Goal: Task Accomplishment & Management: Use online tool/utility

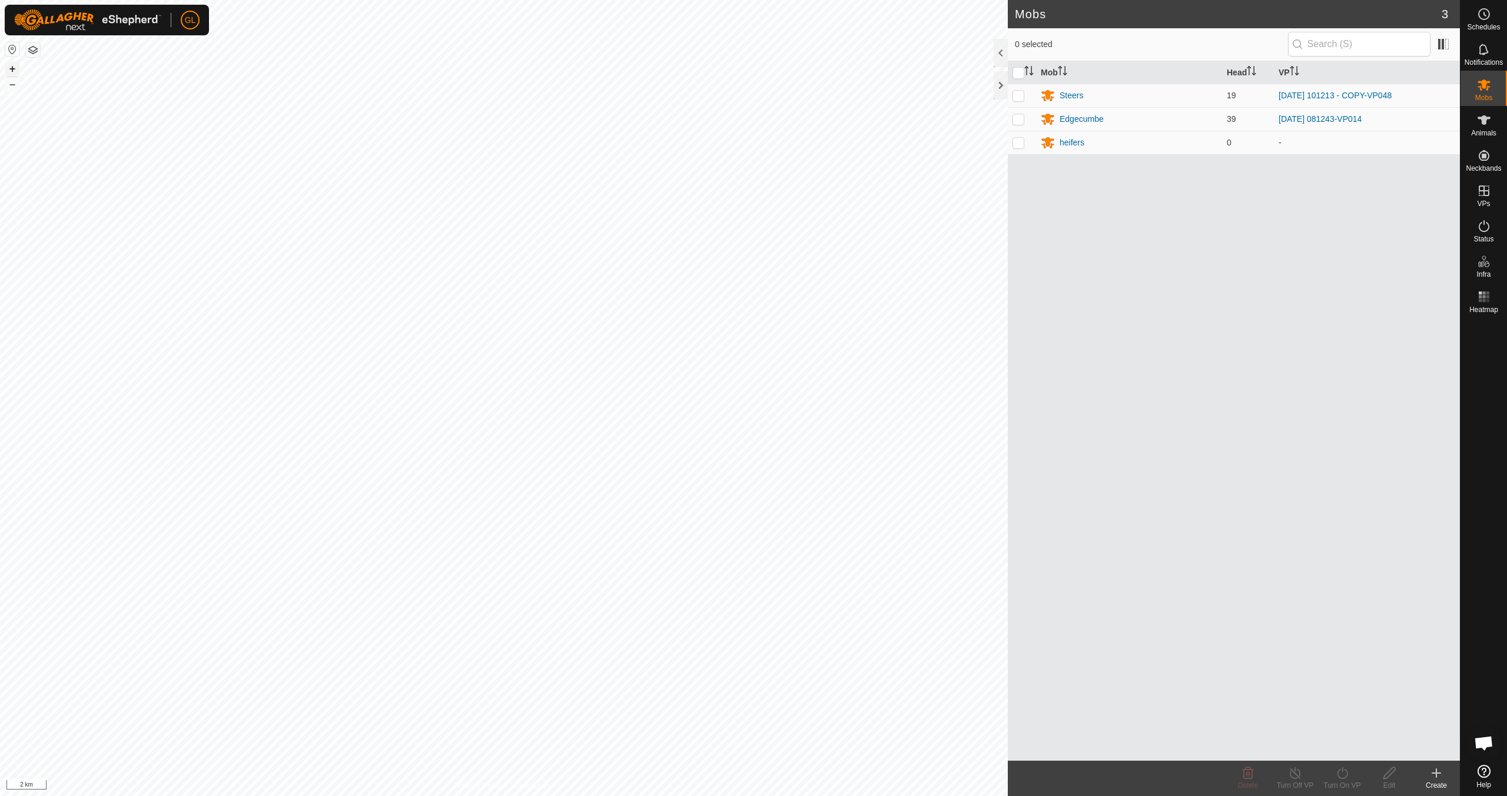
click at [14, 67] on button "+" at bounding box center [12, 69] width 14 height 14
click at [13, 67] on button "+" at bounding box center [12, 69] width 14 height 14
click at [12, 68] on button "+" at bounding box center [12, 69] width 14 height 14
click at [12, 70] on button "+" at bounding box center [12, 69] width 14 height 14
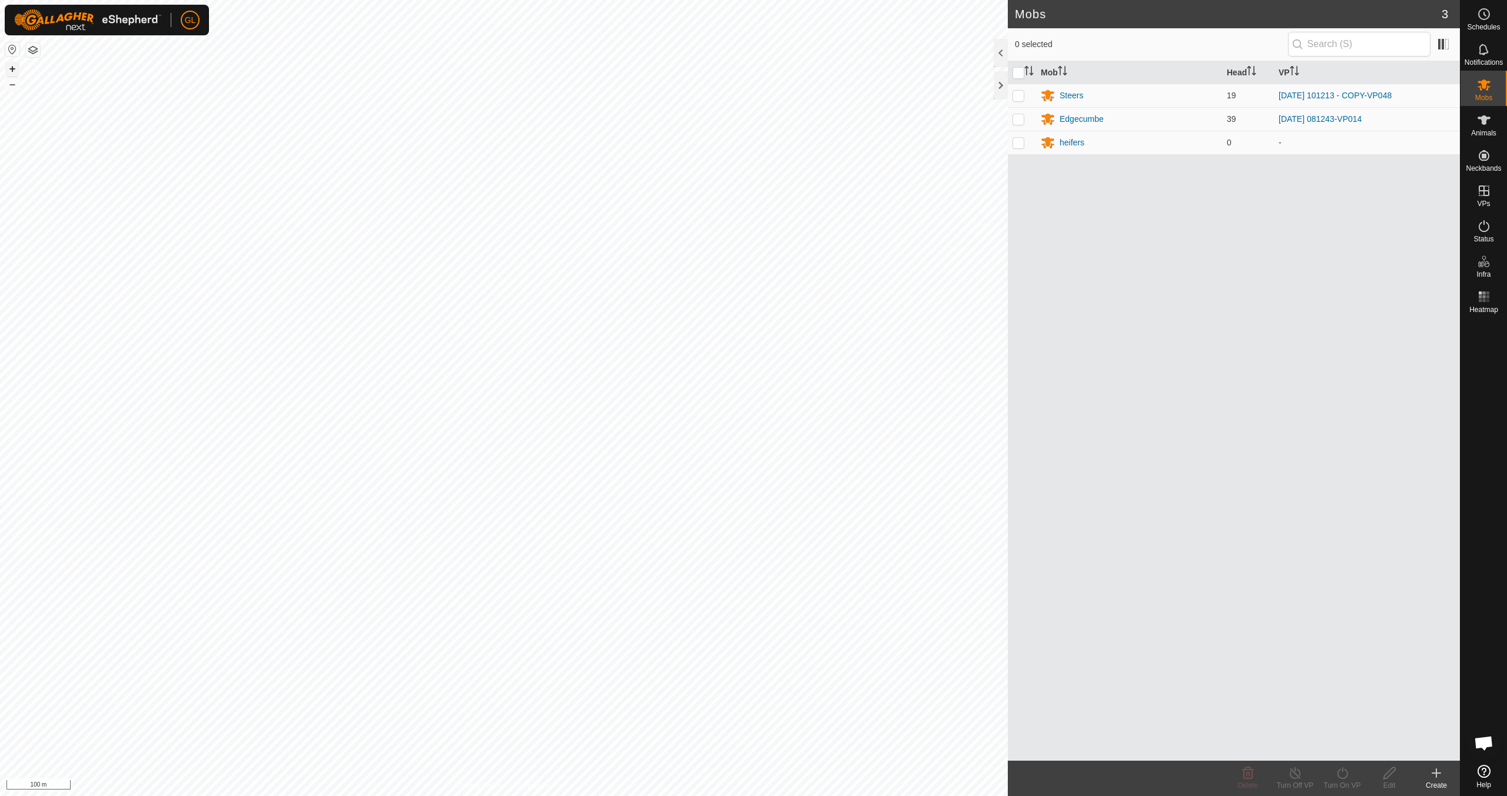
click at [12, 70] on button "+" at bounding box center [12, 69] width 14 height 14
click at [12, 71] on button "+" at bounding box center [12, 69] width 14 height 14
click at [717, 190] on link "In Rotation" at bounding box center [1409, 190] width 101 height 24
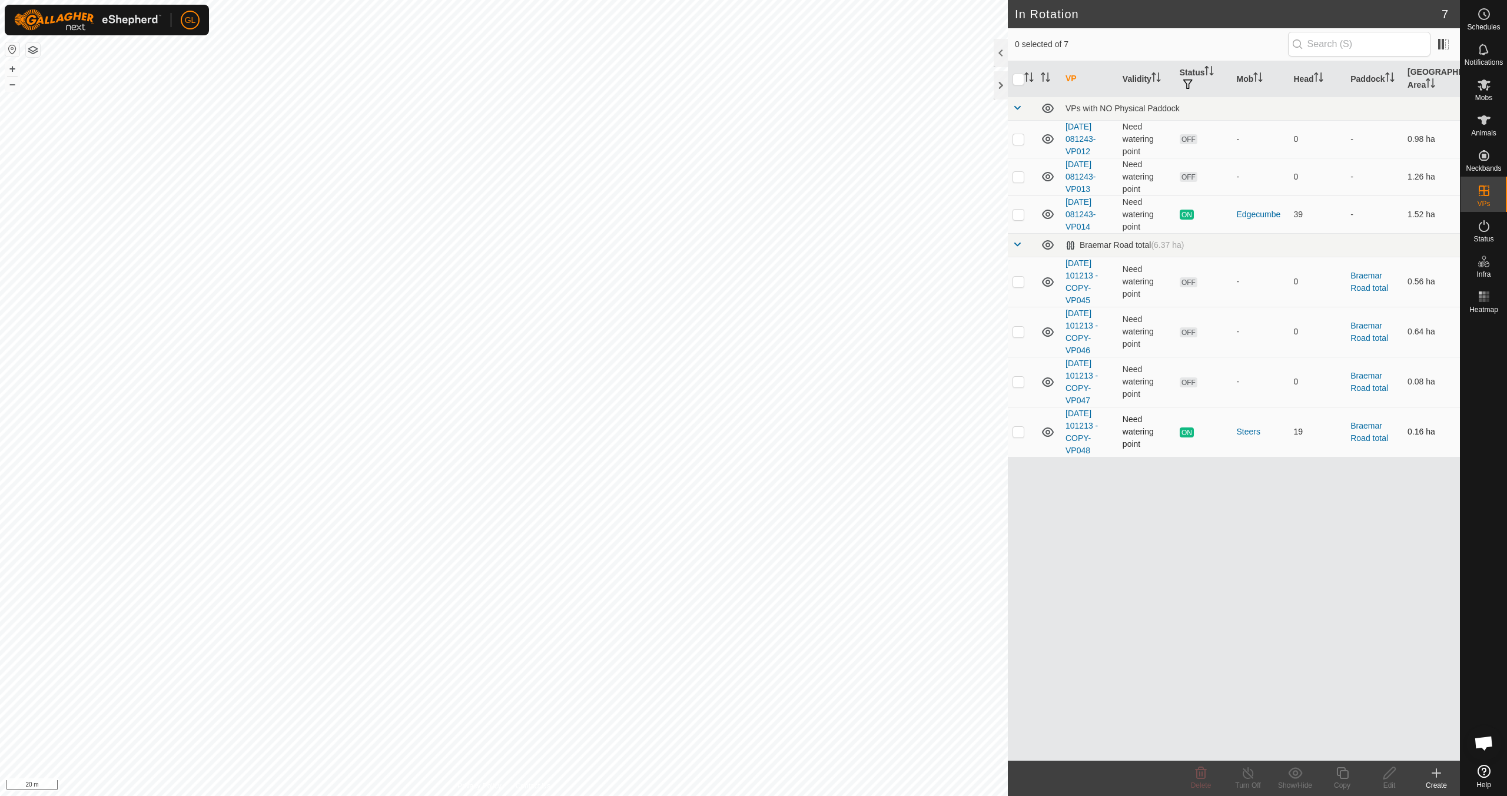
click at [717, 434] on p-checkbox at bounding box center [1019, 431] width 12 height 9
checkbox input "true"
click at [717, 705] on copy-svg-icon at bounding box center [1342, 773] width 47 height 14
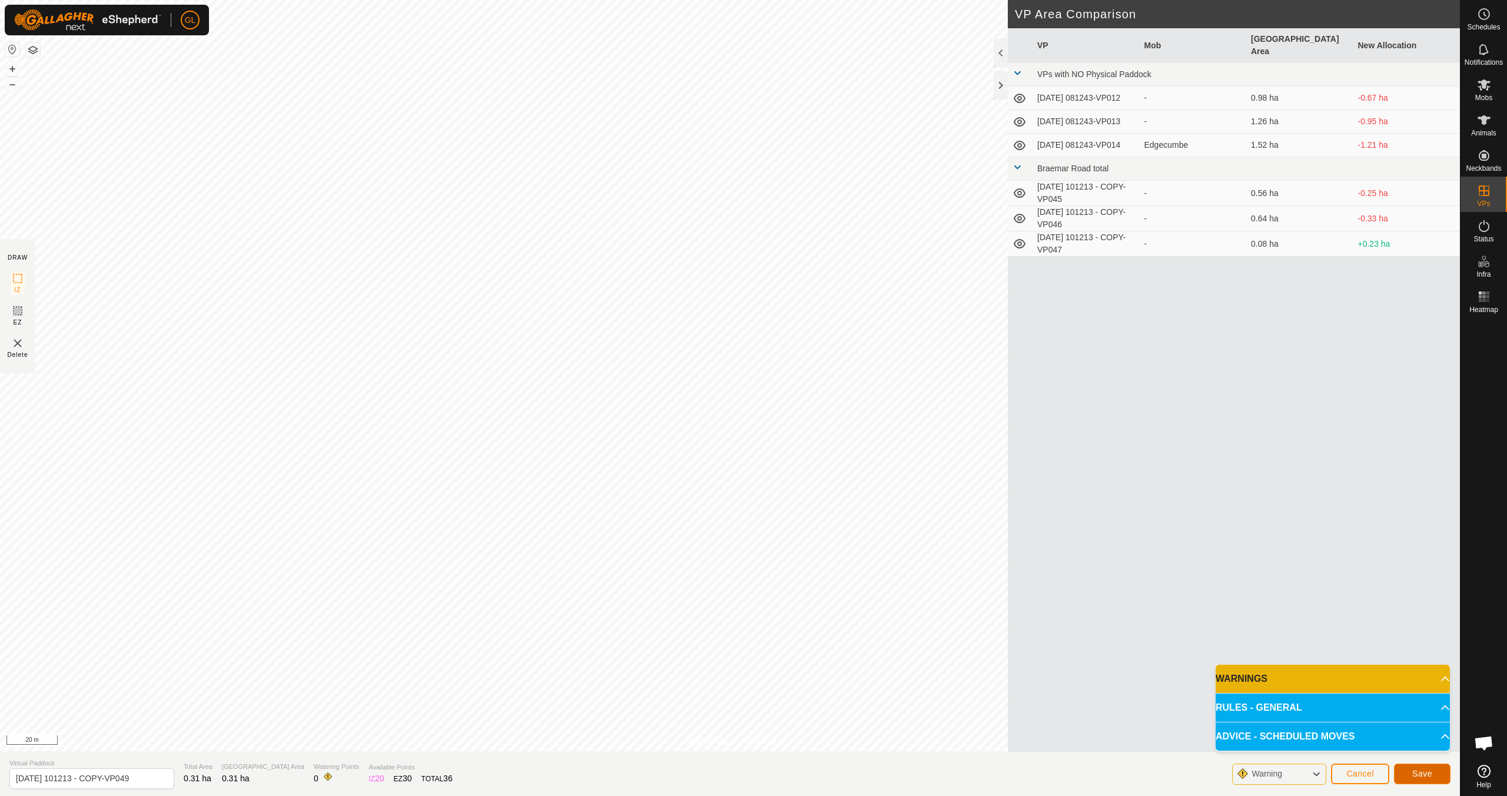
click at [717, 705] on span "Save" at bounding box center [1422, 773] width 20 height 9
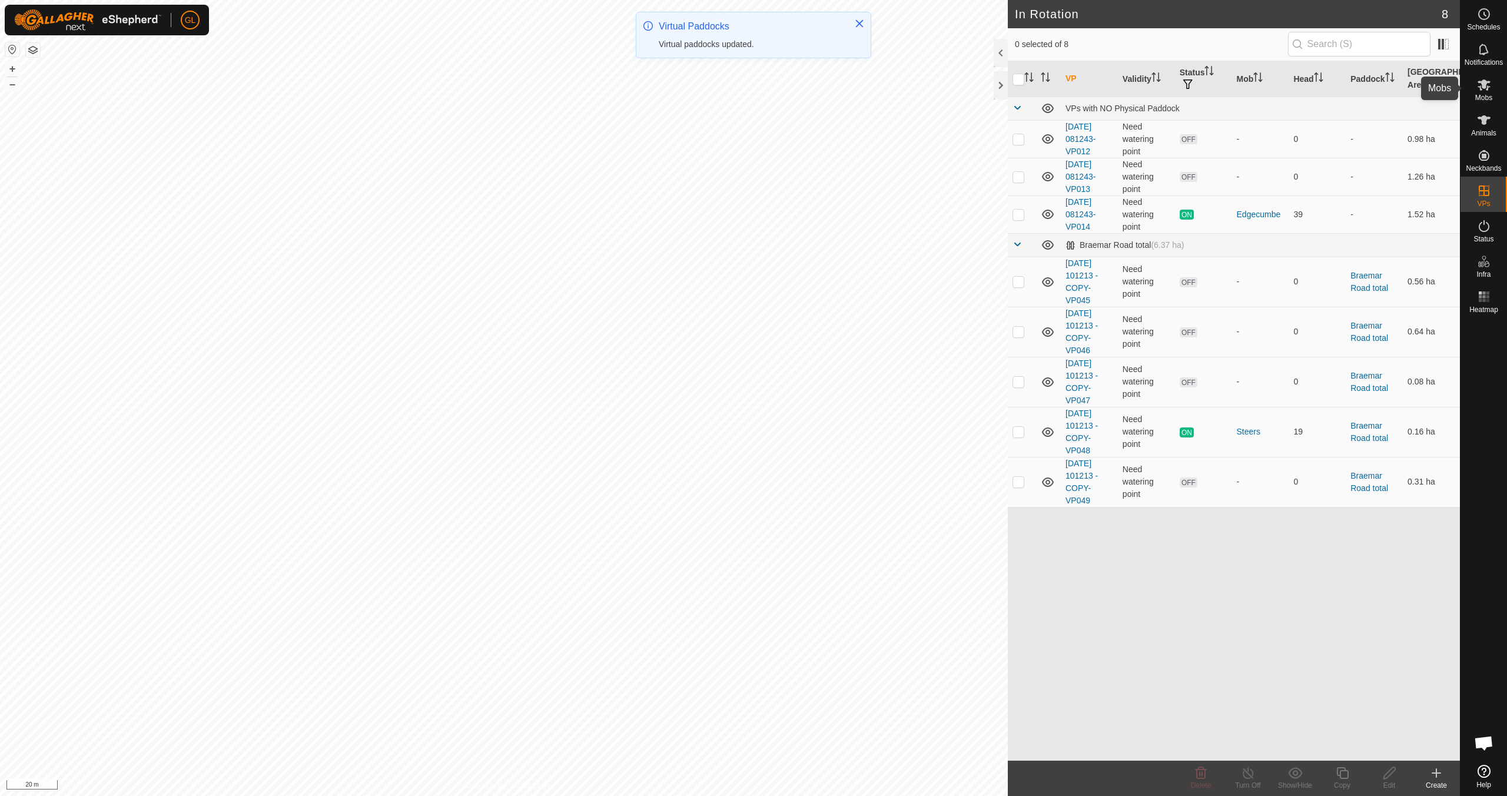
click at [717, 94] on span "Mobs" at bounding box center [1483, 97] width 17 height 7
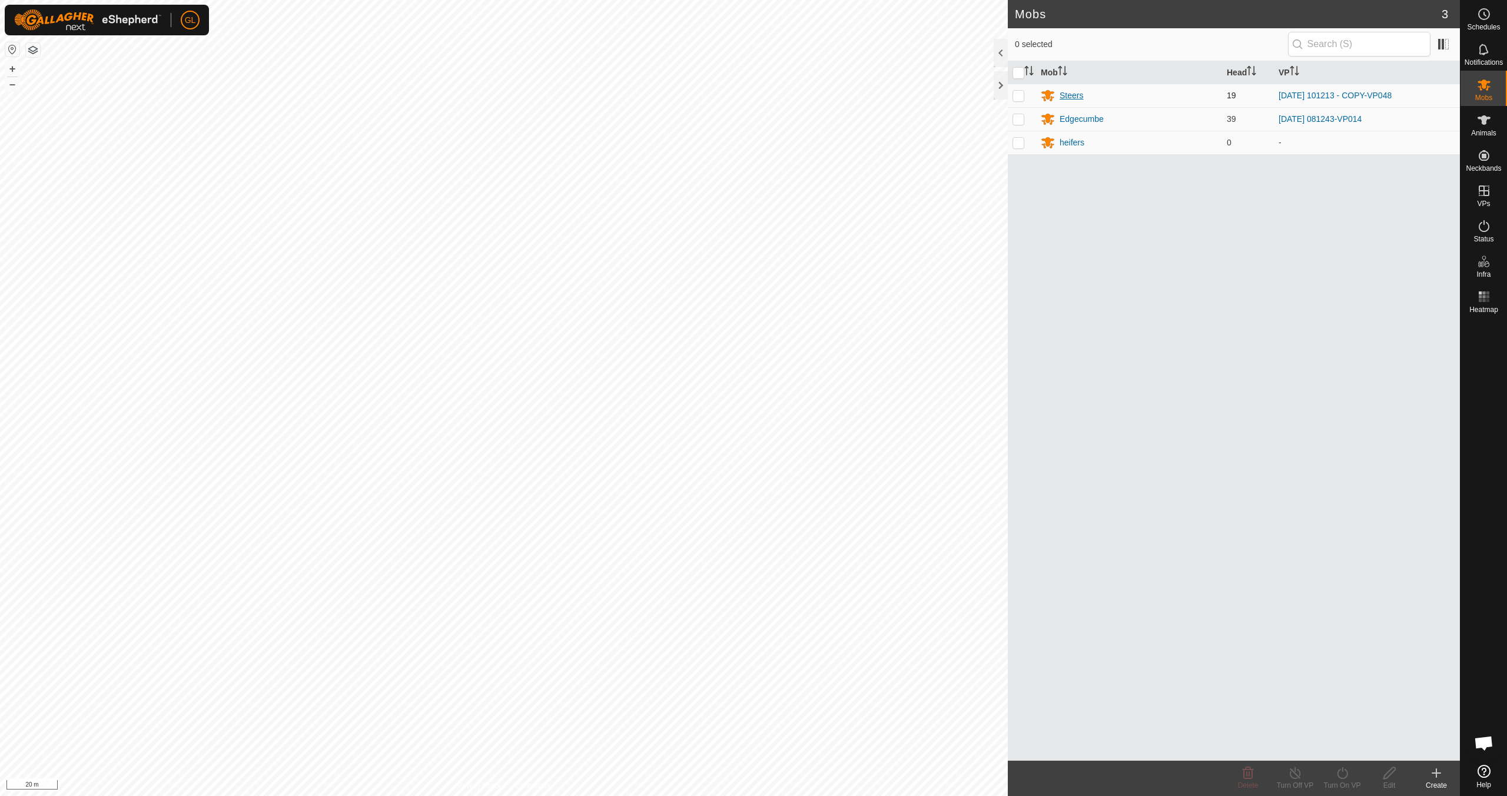
click at [717, 95] on div "Steers" at bounding box center [1072, 95] width 24 height 12
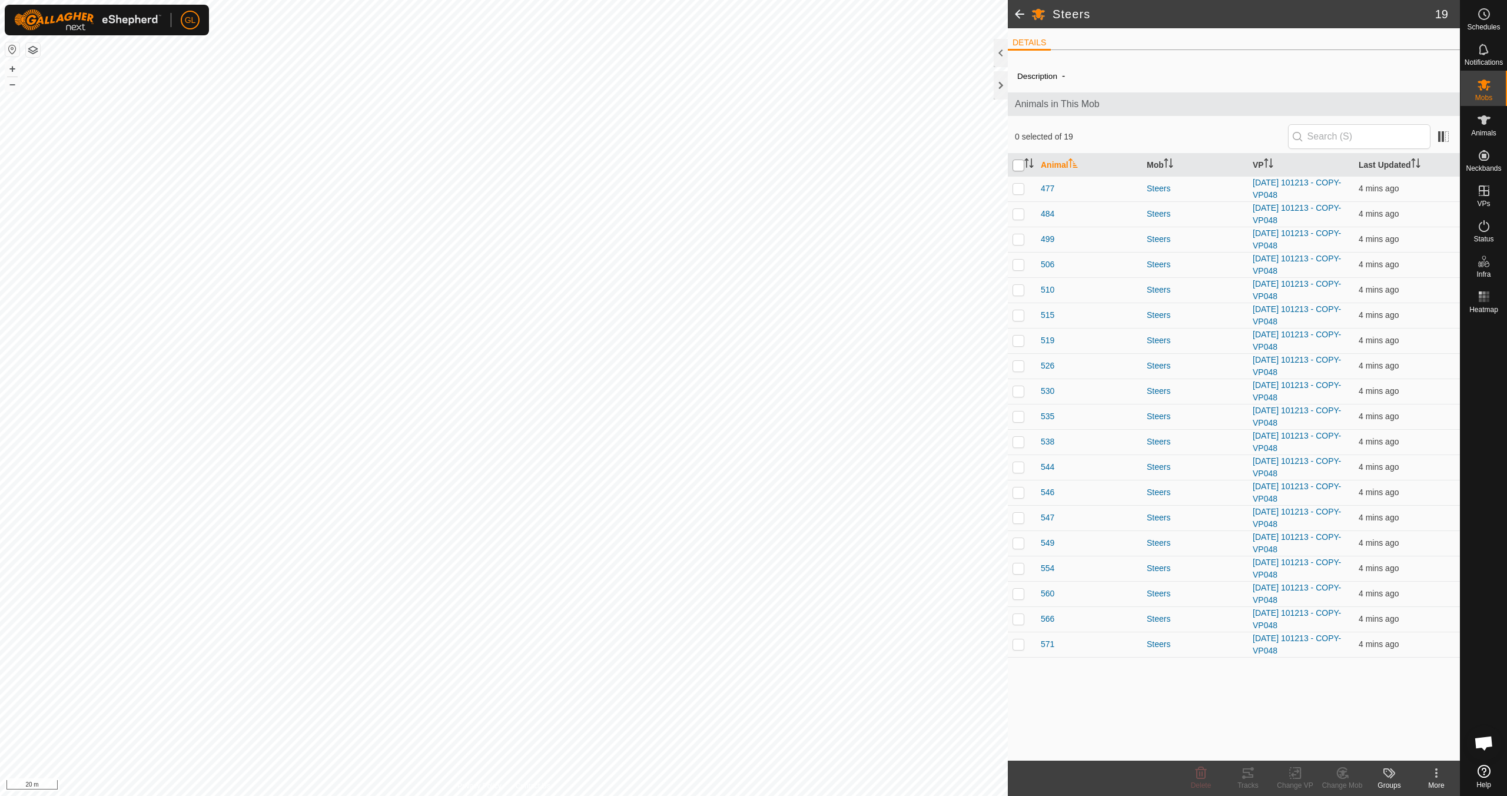
click at [717, 166] on input "checkbox" at bounding box center [1019, 166] width 12 height 12
checkbox input "true"
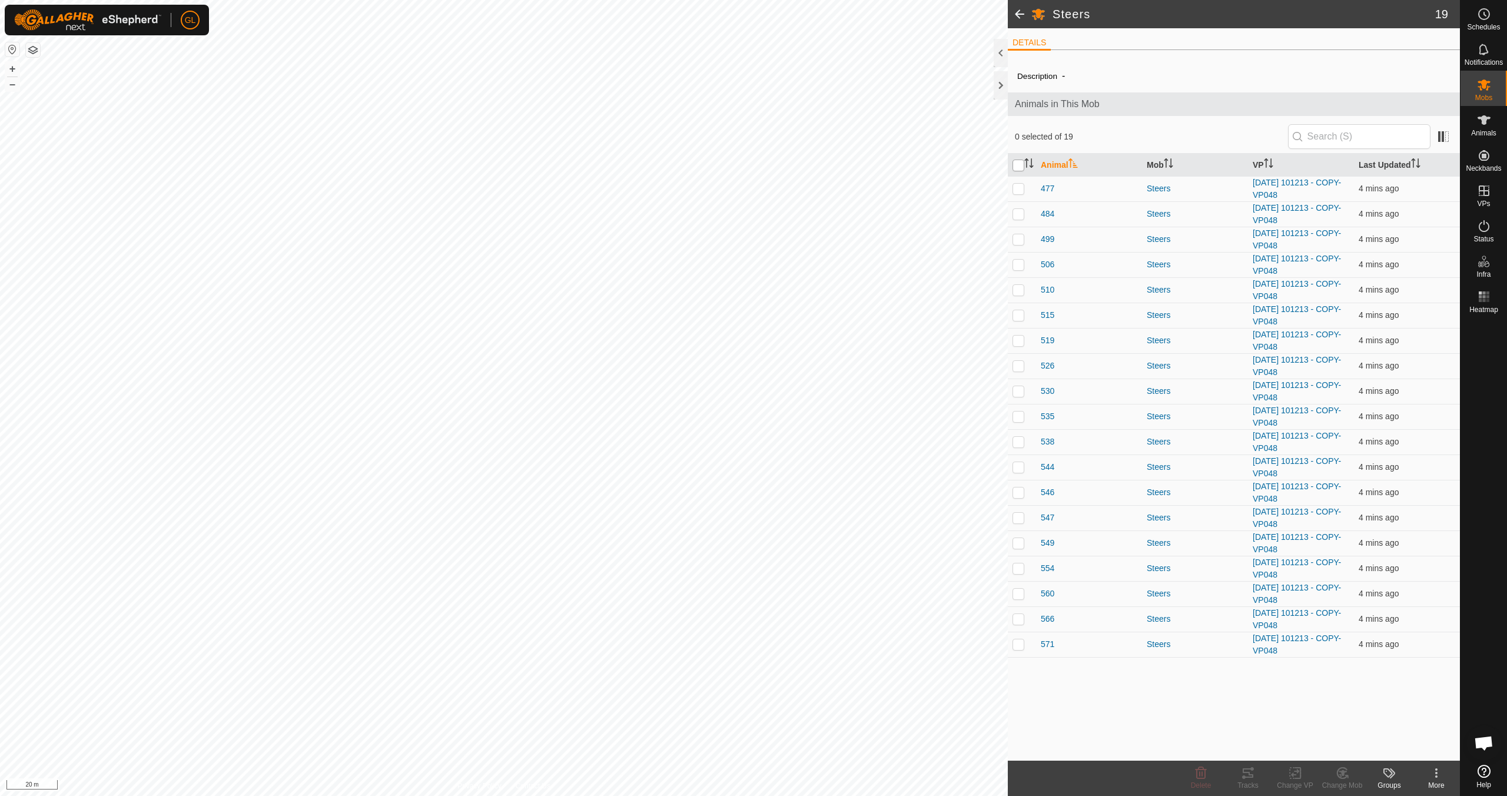
checkbox input "true"
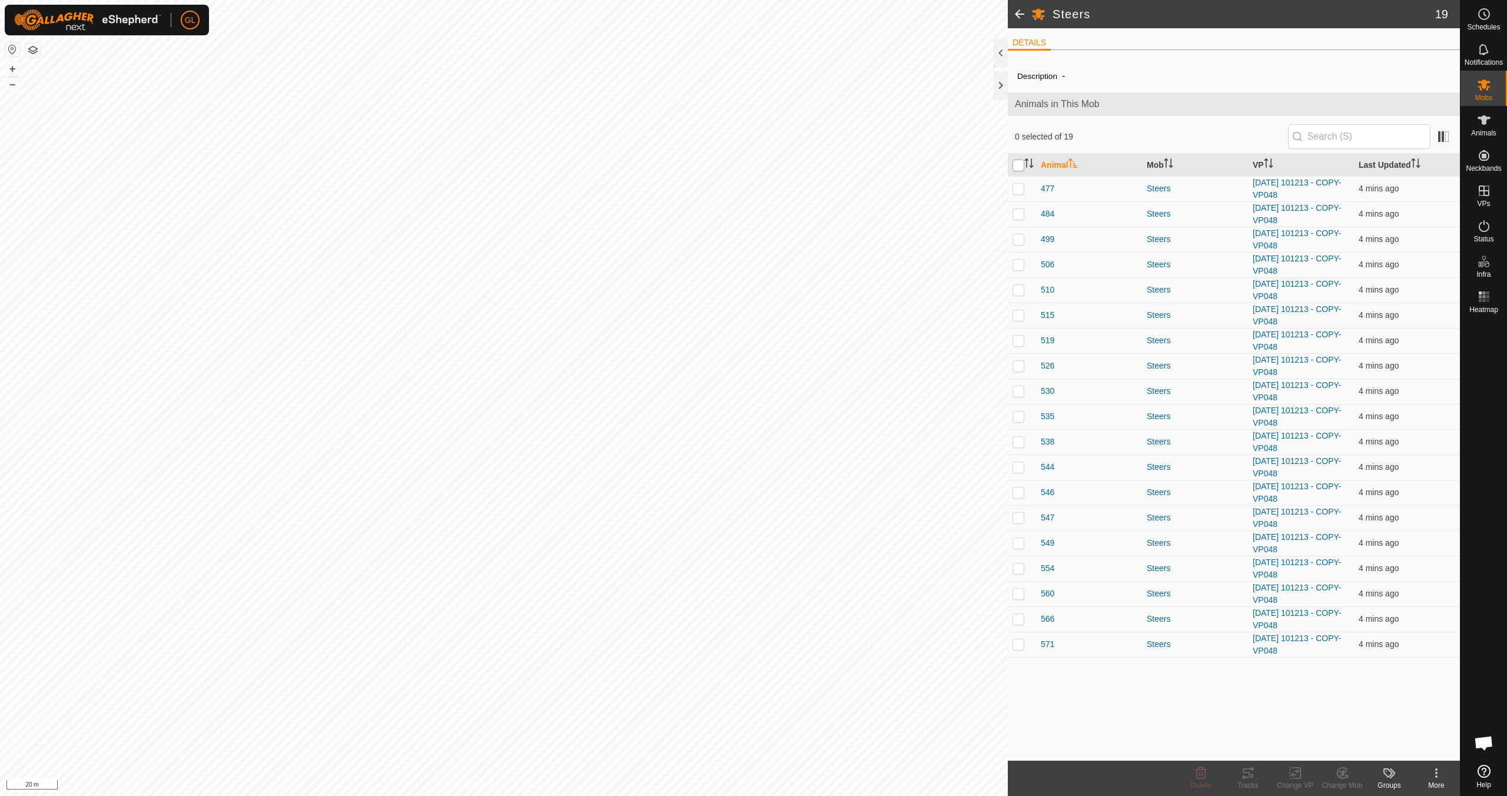
checkbox input "true"
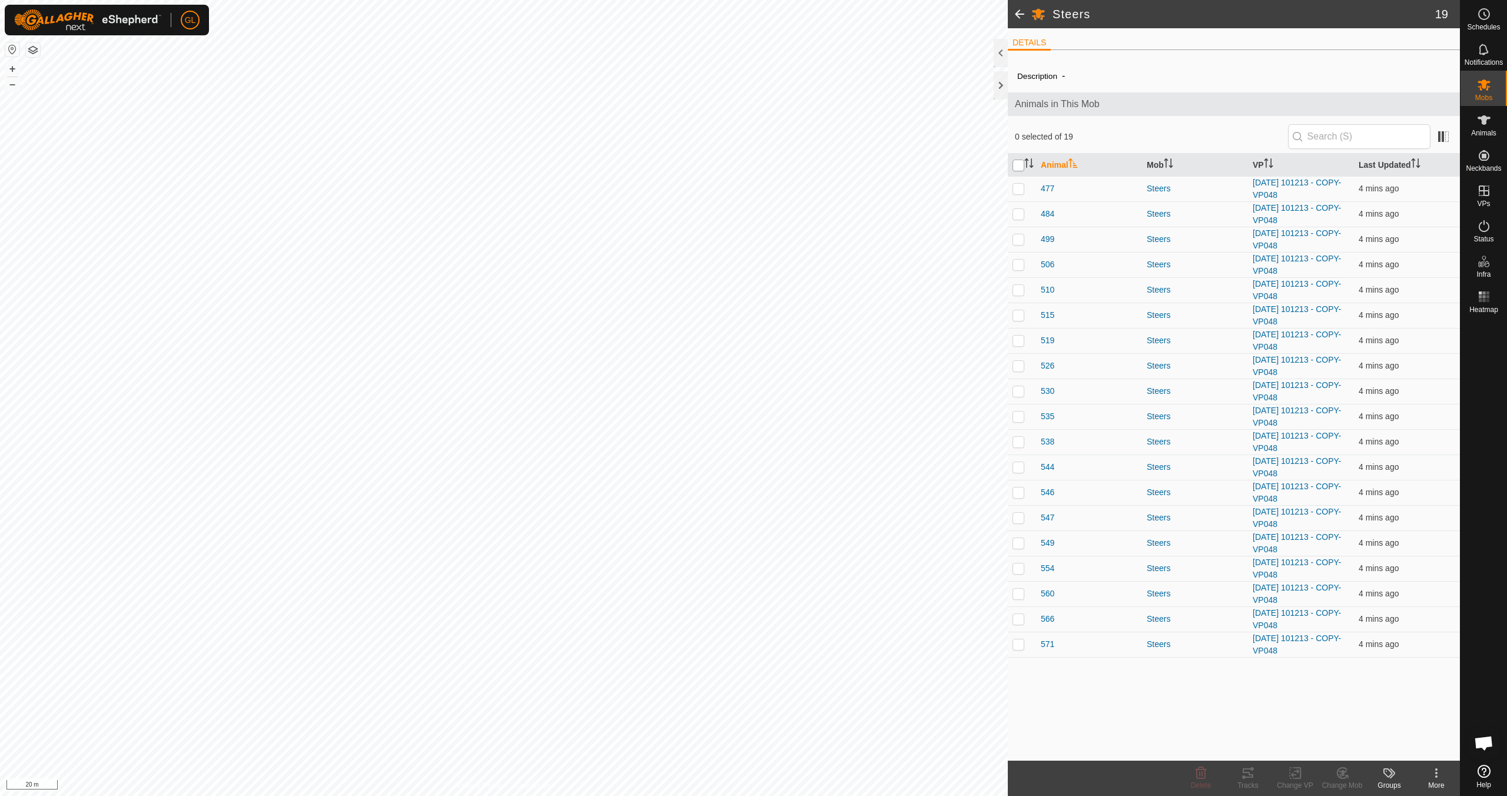
checkbox input "true"
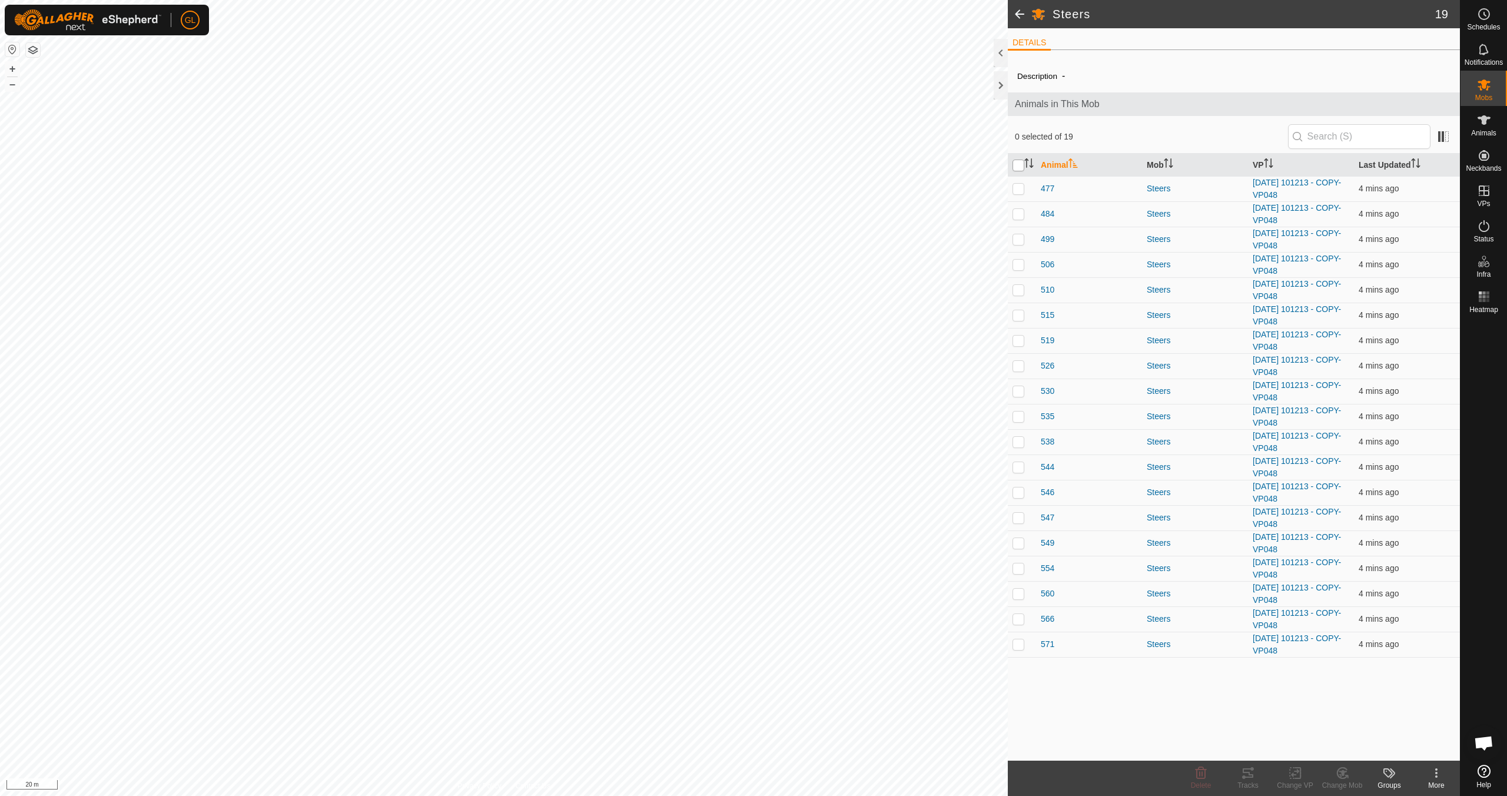
checkbox input "true"
click at [717, 705] on icon at bounding box center [1295, 774] width 8 height 8
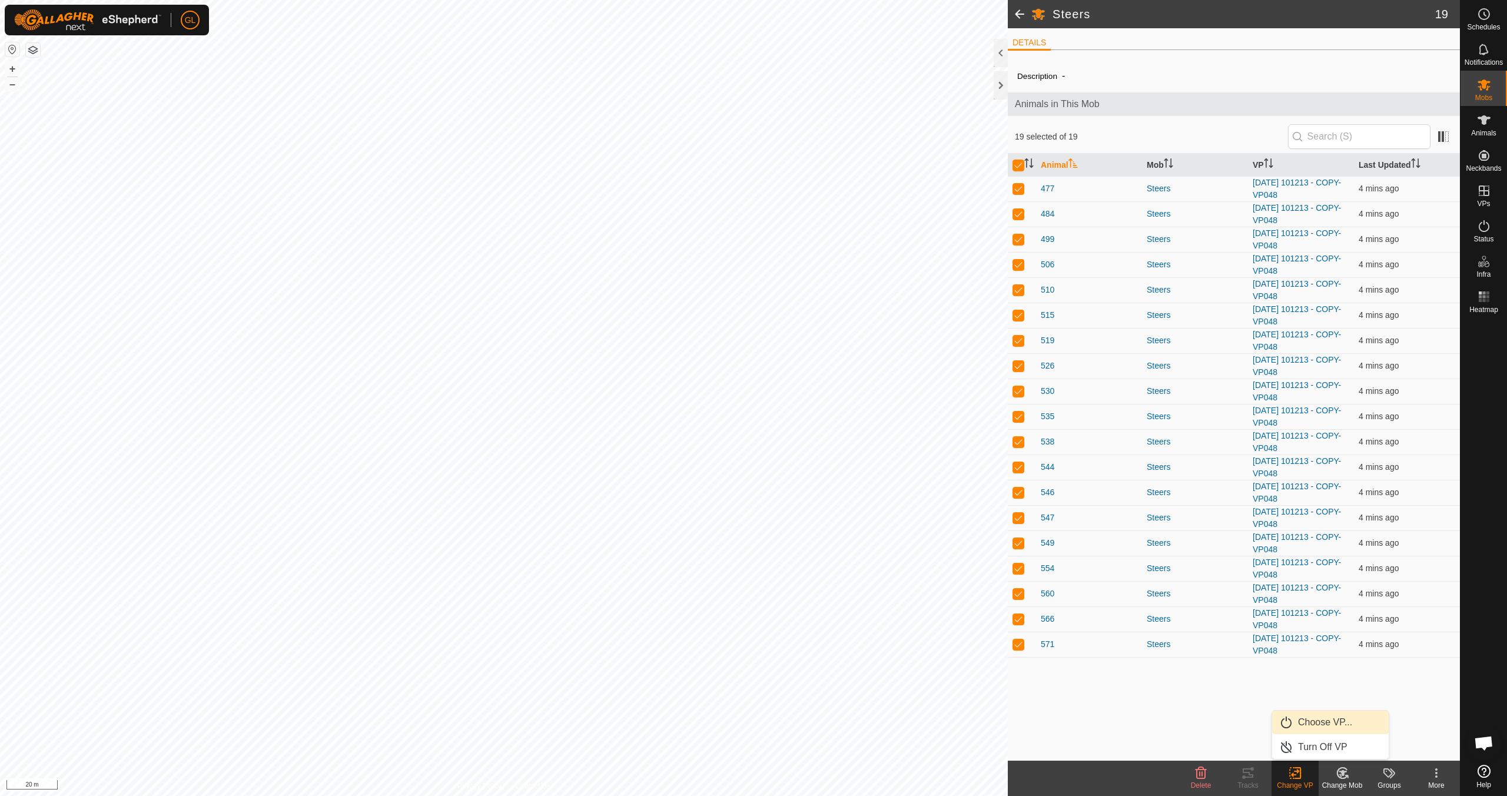
click at [717, 705] on link "Choose VP..." at bounding box center [1330, 723] width 117 height 24
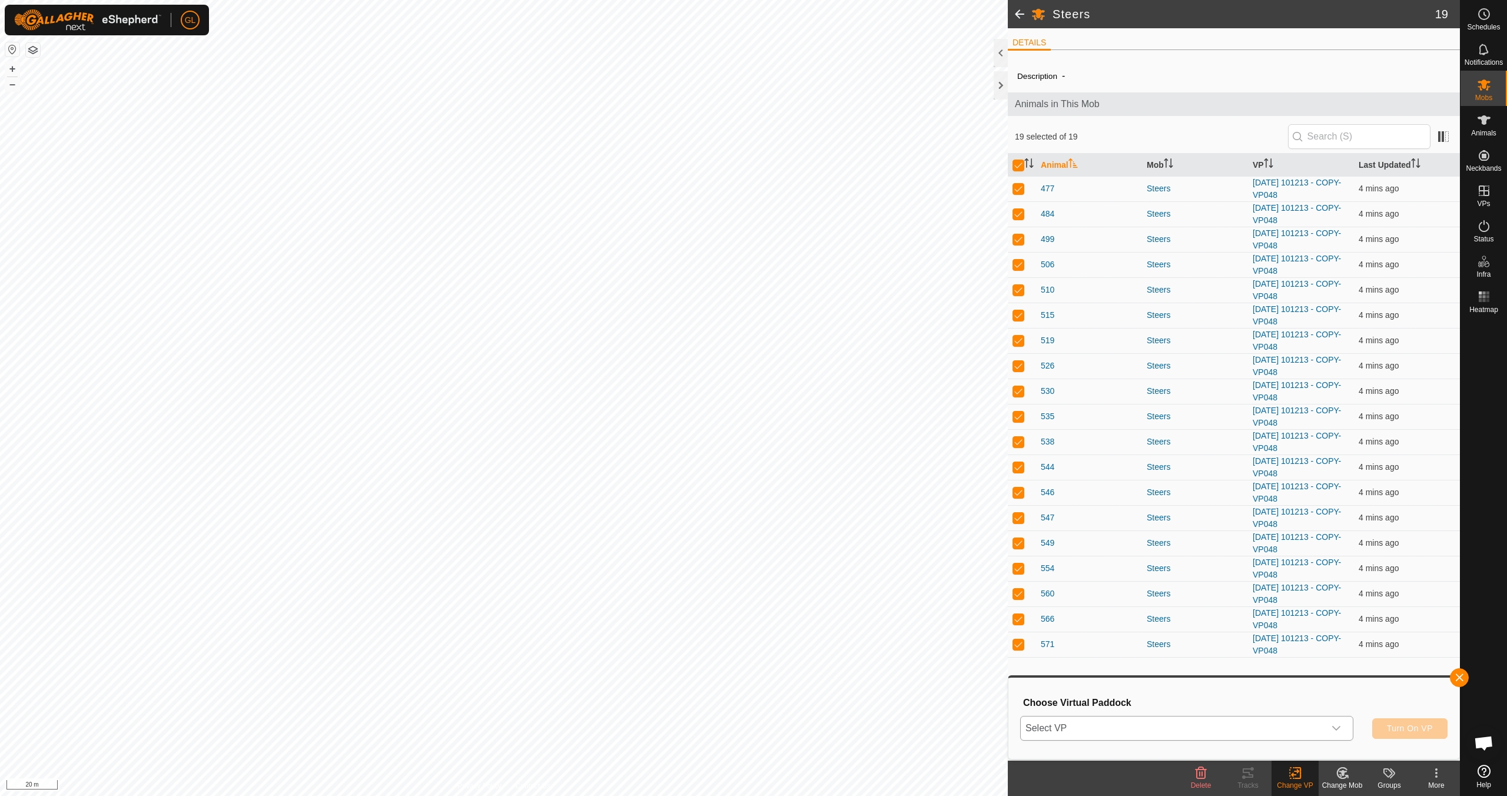
click at [717, 705] on icon "dropdown trigger" at bounding box center [1336, 728] width 9 height 9
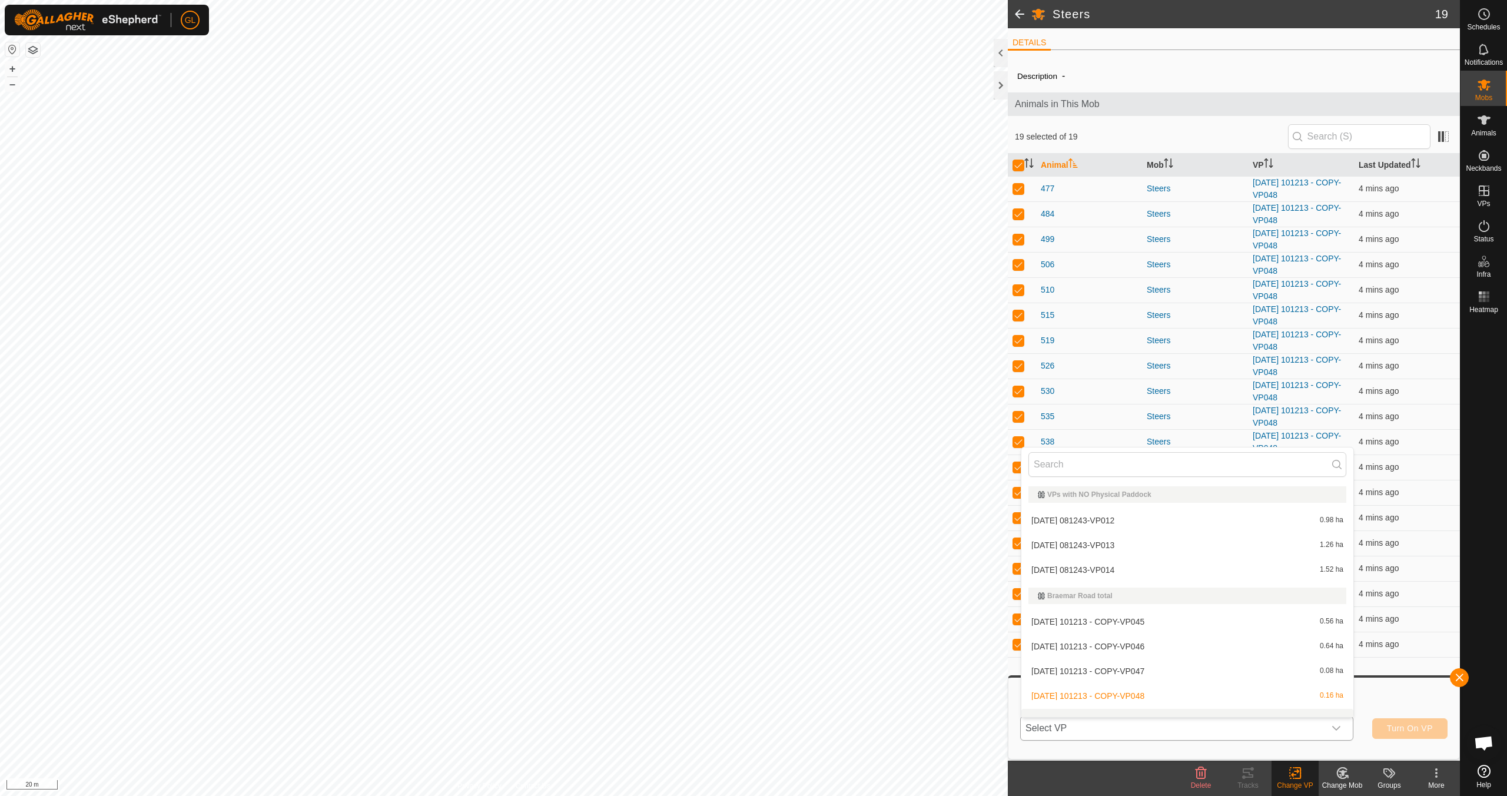
scroll to position [15, 0]
click at [717, 703] on li "[DATE] 101213 - COPY-VP049 0.31 ha" at bounding box center [1188, 706] width 332 height 24
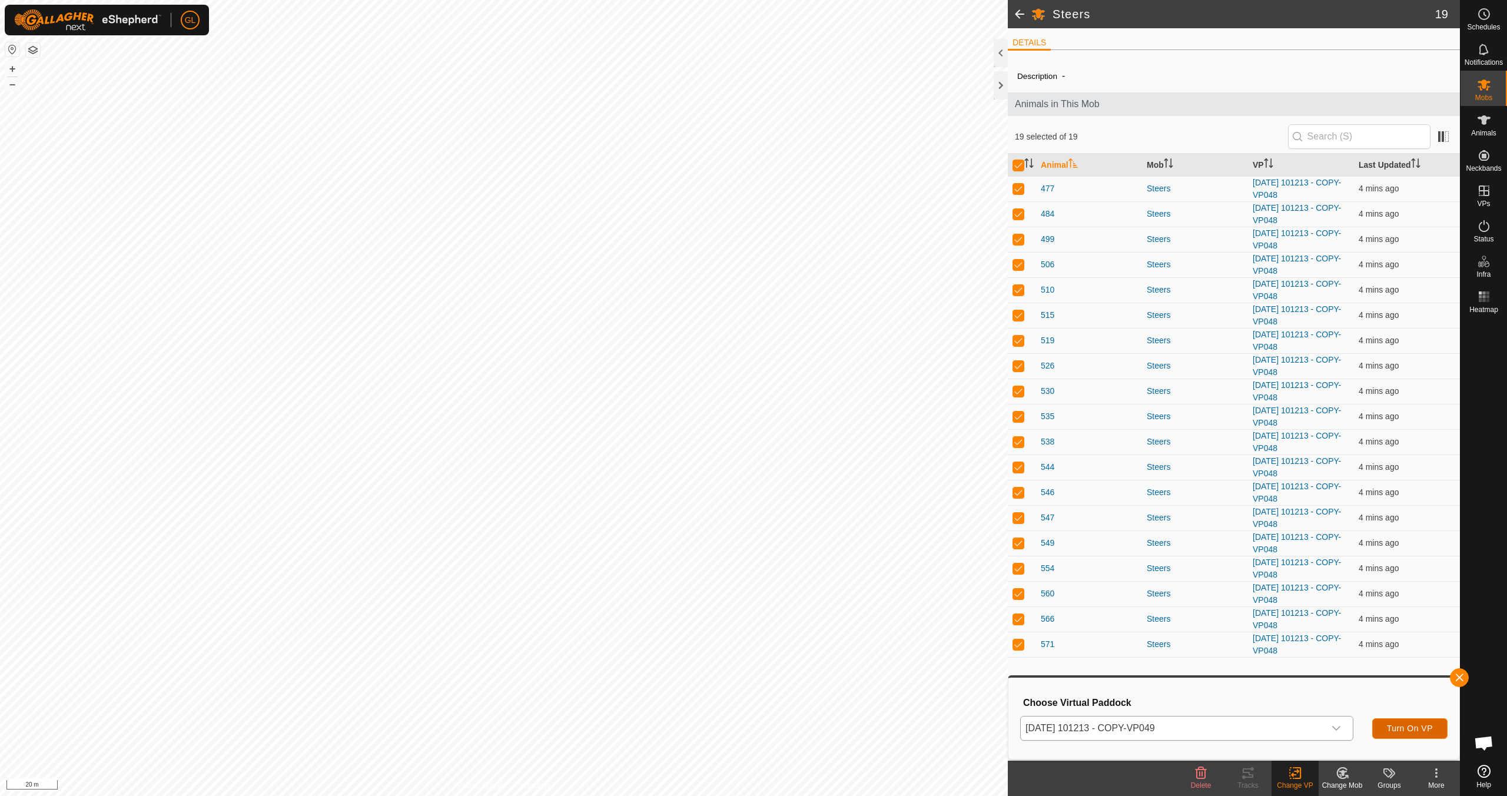
click at [717, 705] on span "Turn On VP" at bounding box center [1410, 728] width 46 height 9
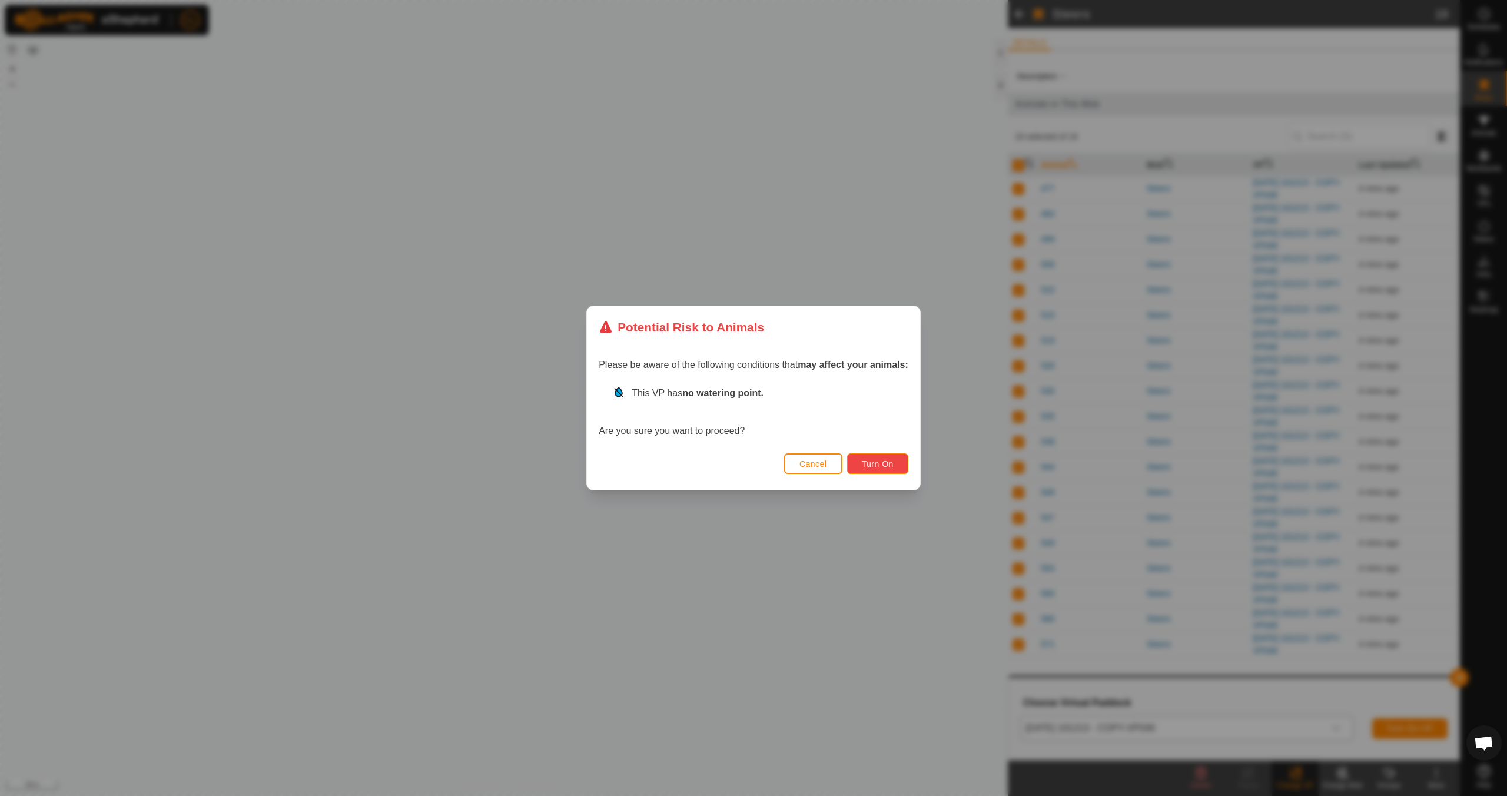
click at [717, 464] on span "Turn On" at bounding box center [878, 463] width 32 height 9
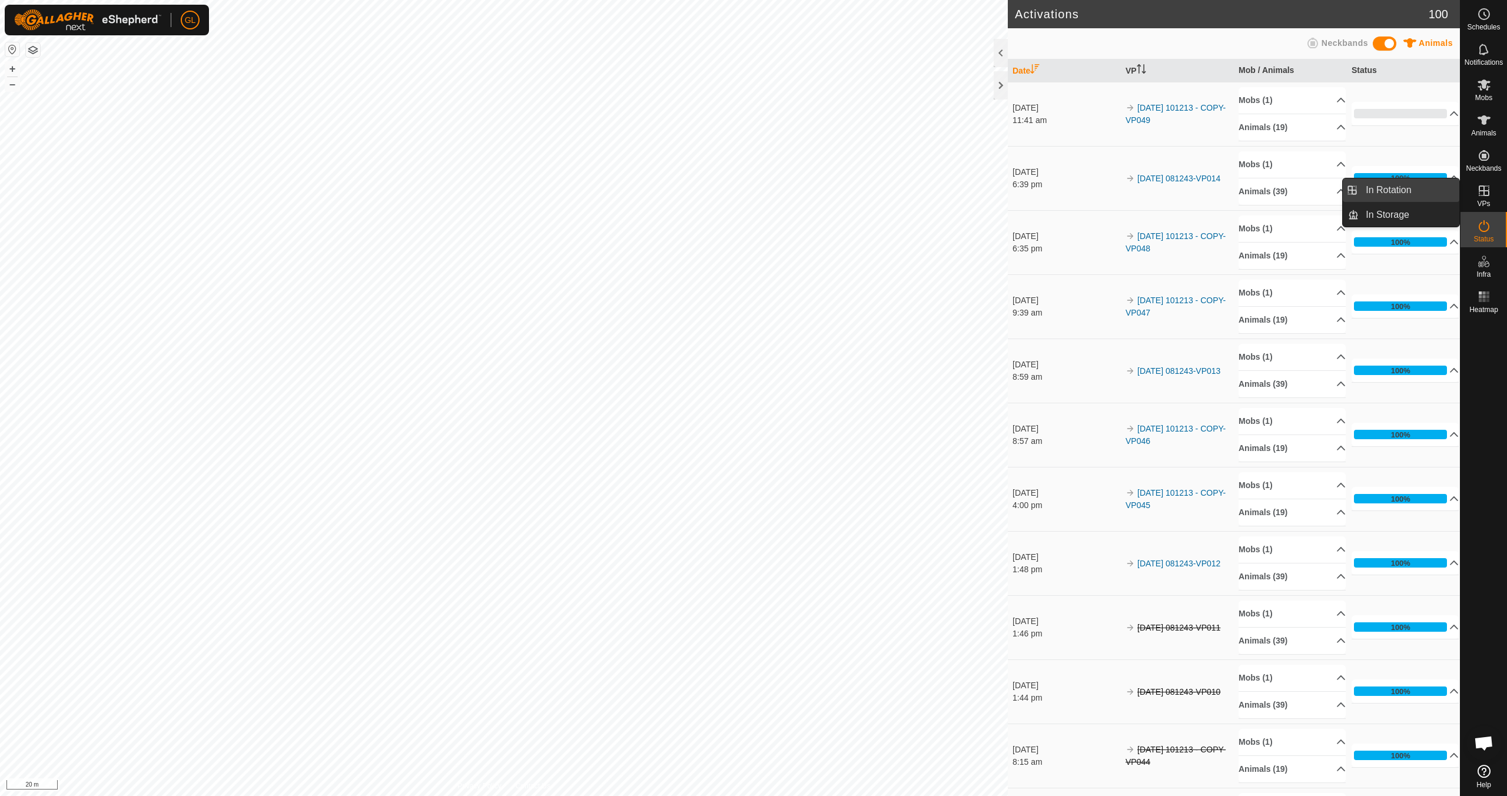
click at [717, 190] on link "In Rotation" at bounding box center [1409, 190] width 101 height 24
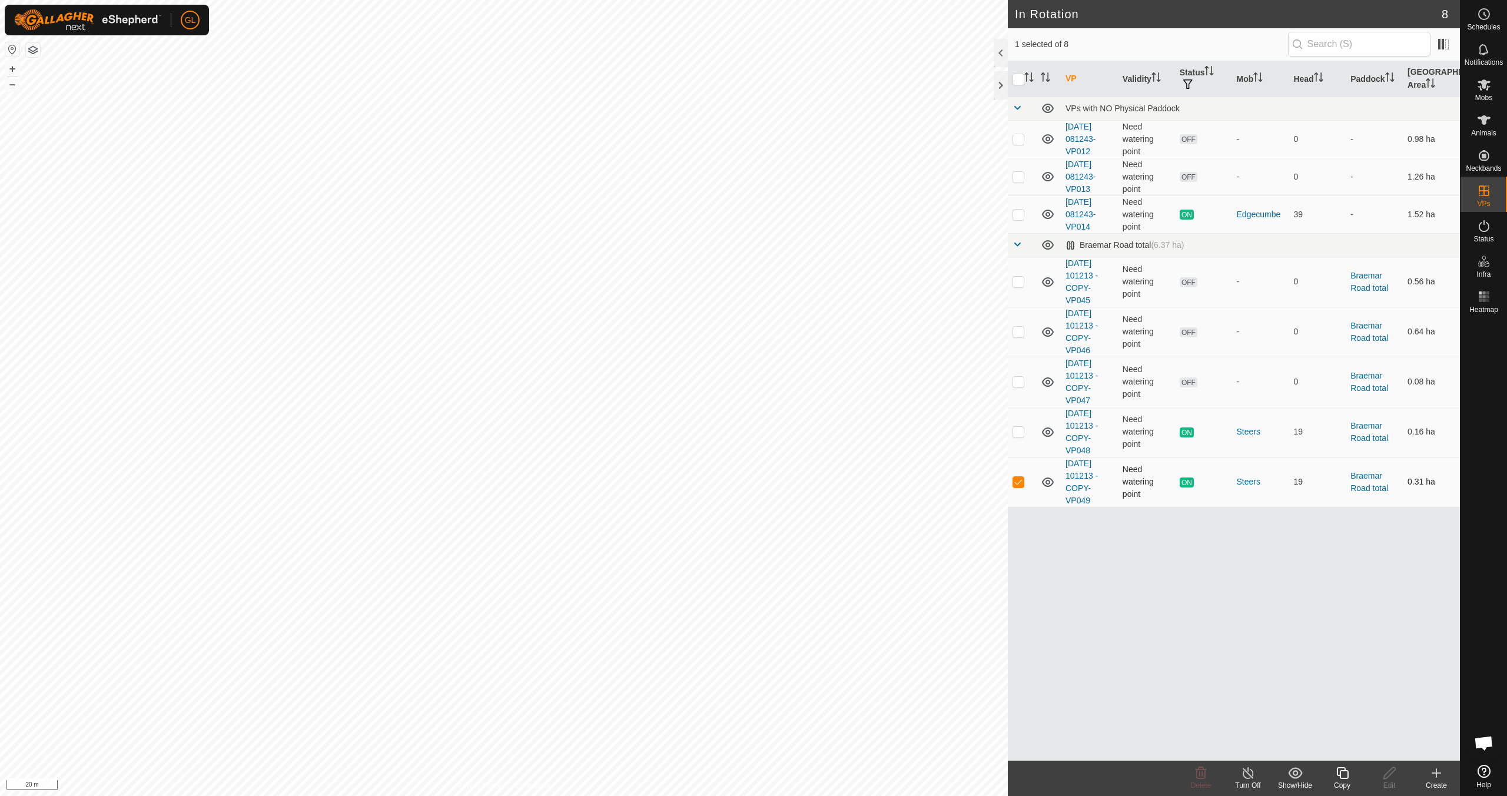
click at [717, 486] on td at bounding box center [1022, 482] width 28 height 50
checkbox input "false"
click at [717, 284] on p-checkbox at bounding box center [1019, 281] width 12 height 9
checkbox input "false"
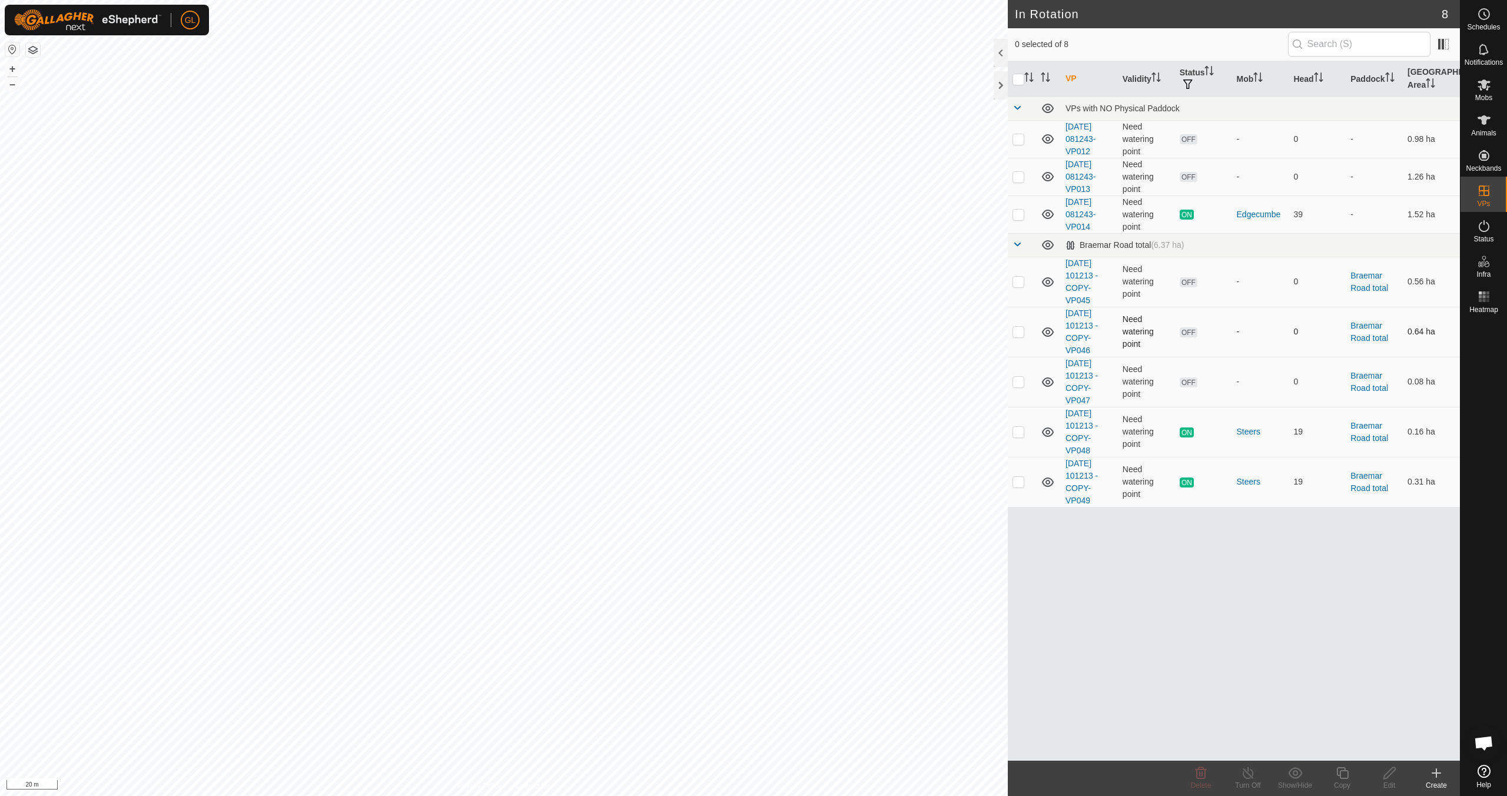
click at [717, 336] on p-checkbox at bounding box center [1019, 331] width 12 height 9
checkbox input "true"
click at [717, 378] on p-checkbox at bounding box center [1019, 381] width 12 height 9
checkbox input "true"
click at [717, 705] on icon at bounding box center [1201, 773] width 14 height 14
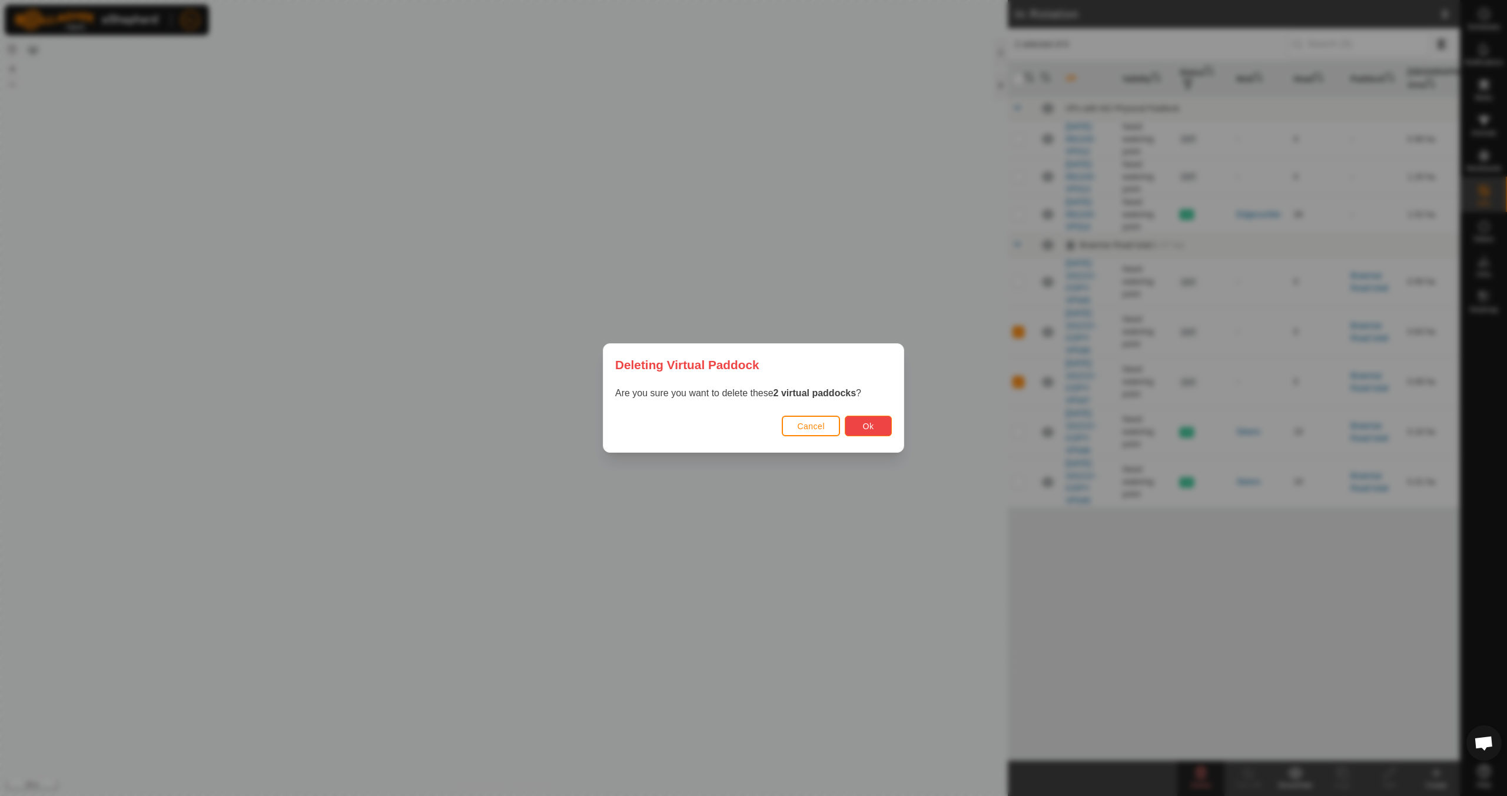
click at [717, 423] on button "Ok" at bounding box center [868, 426] width 47 height 21
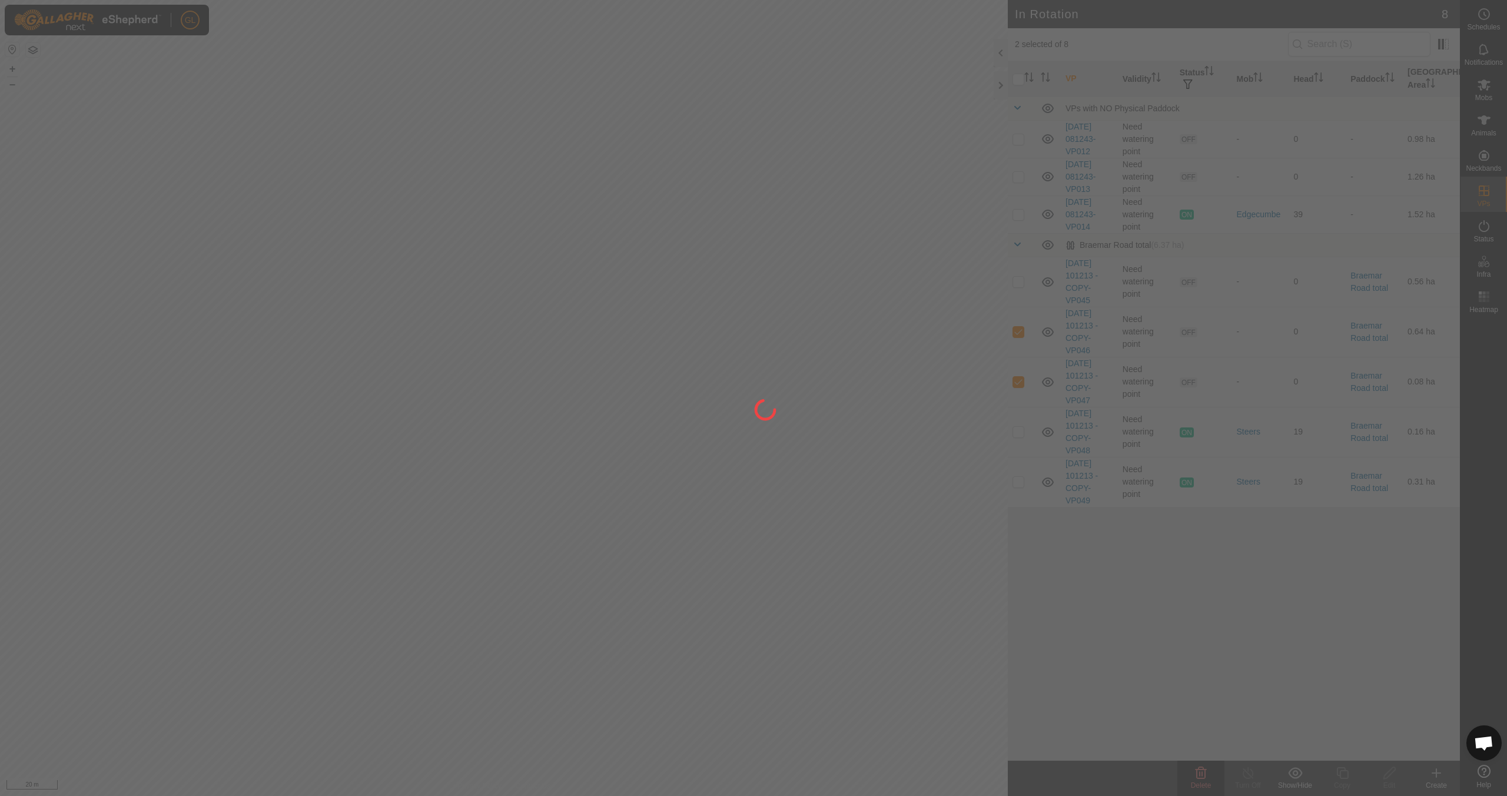
checkbox input "false"
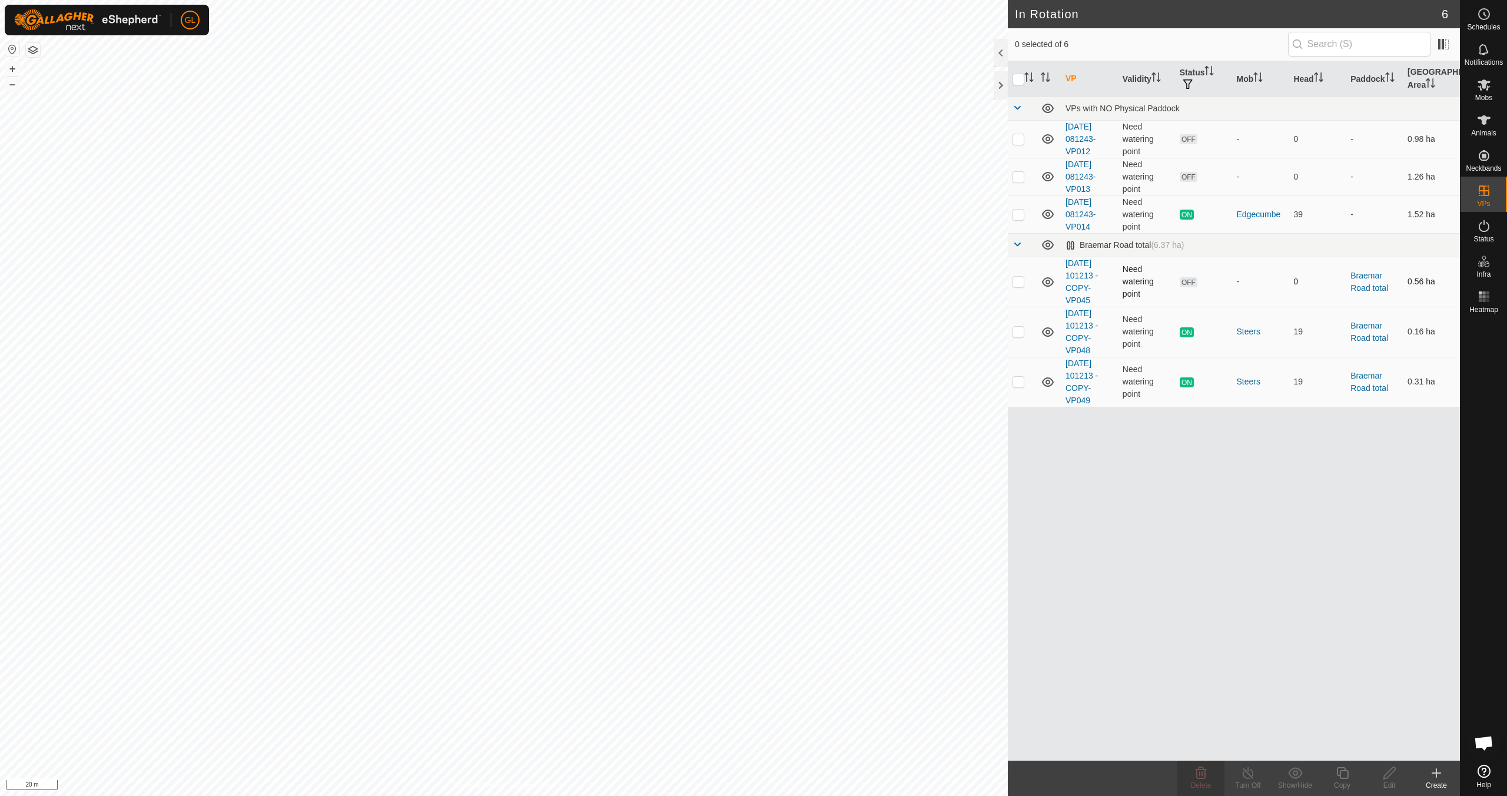
click at [717, 283] on p-checkbox at bounding box center [1019, 281] width 12 height 9
click at [717, 705] on icon at bounding box center [1201, 773] width 14 height 14
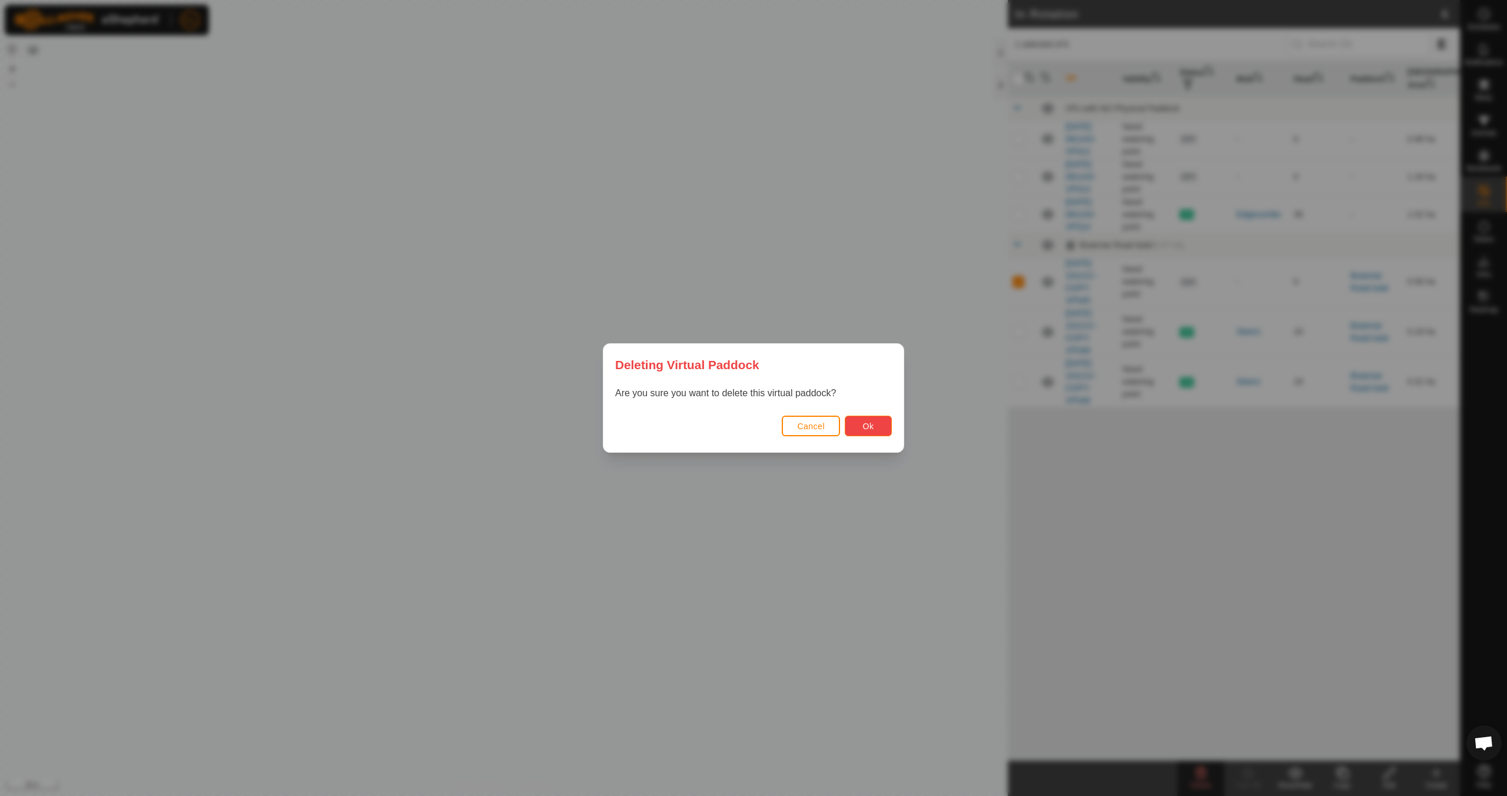
click at [717, 427] on span "Ok" at bounding box center [868, 426] width 11 height 9
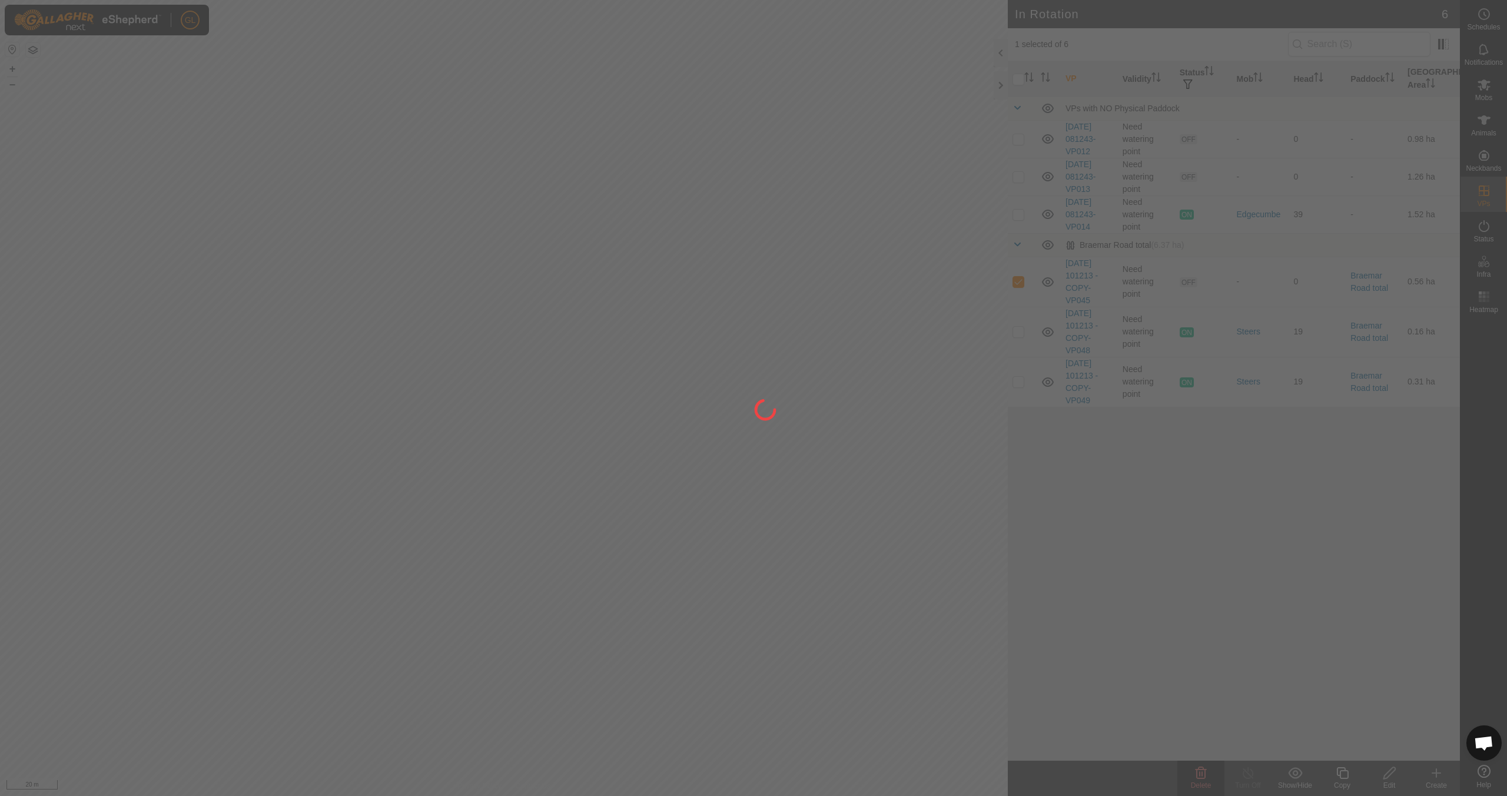
checkbox input "false"
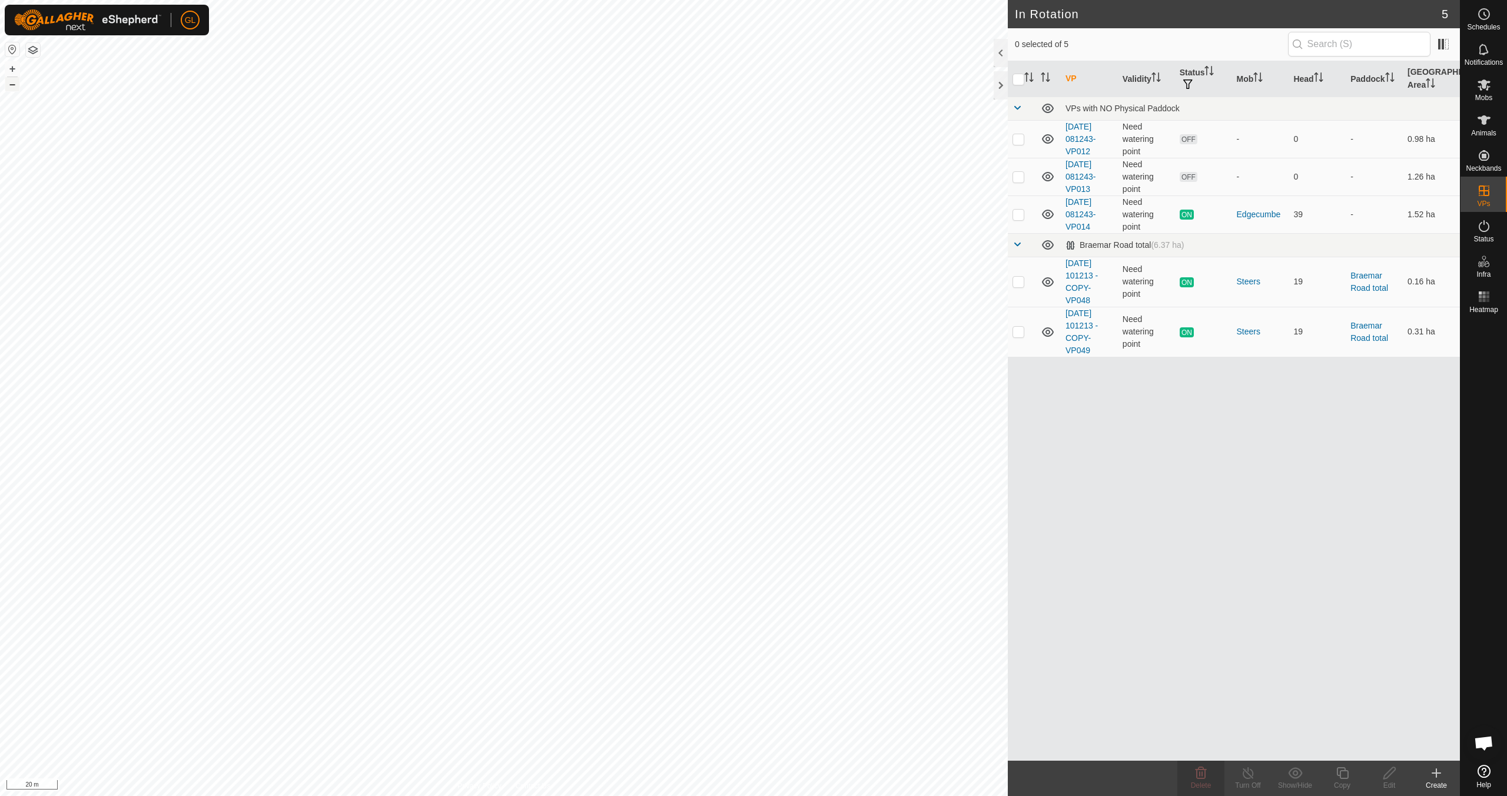
click at [15, 84] on button "–" at bounding box center [12, 84] width 14 height 14
click at [14, 84] on button "–" at bounding box center [12, 84] width 14 height 14
click at [15, 85] on button "–" at bounding box center [12, 84] width 14 height 14
click at [10, 68] on button "+" at bounding box center [12, 69] width 14 height 14
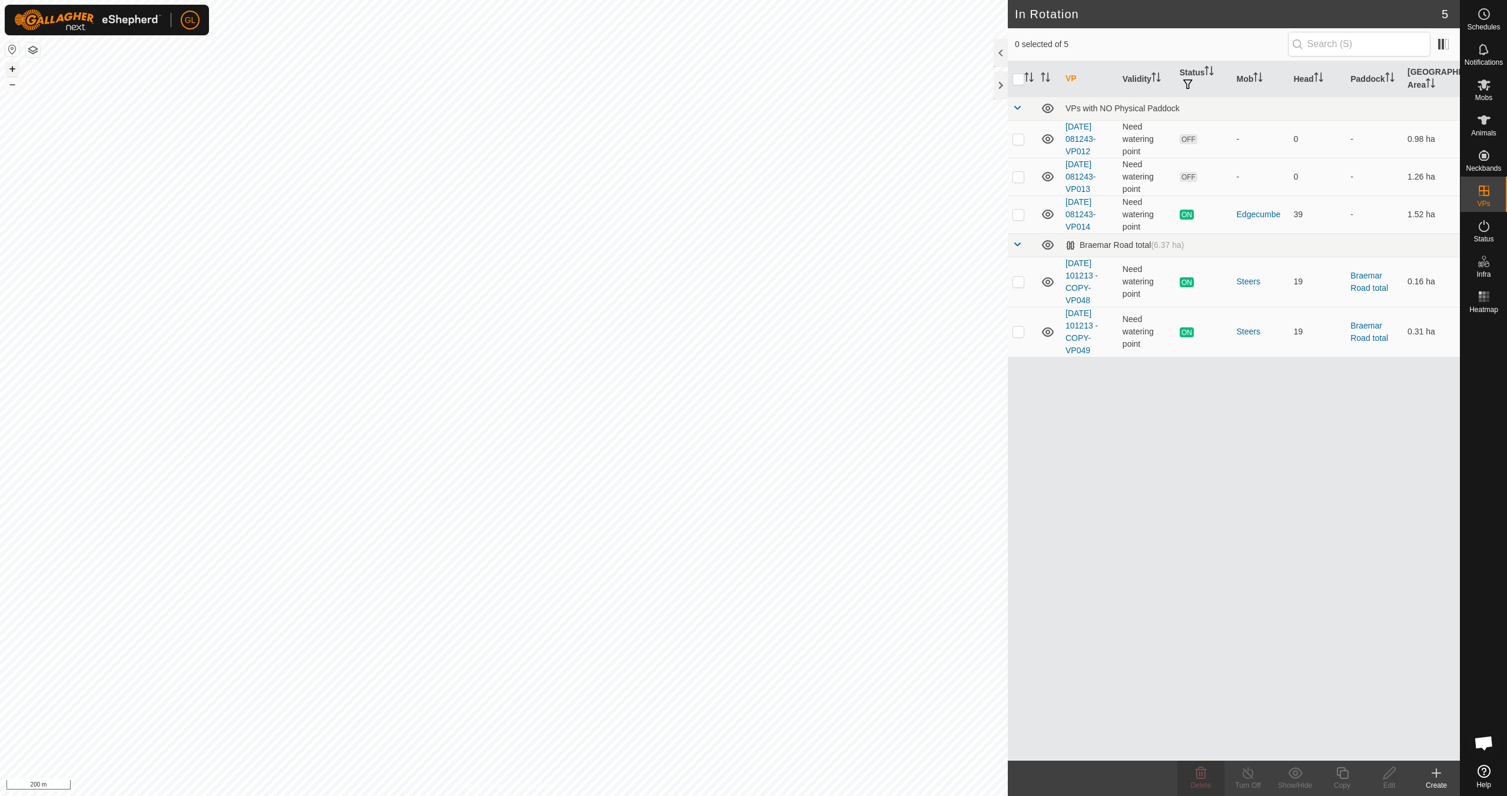
click at [9, 65] on button "+" at bounding box center [12, 69] width 14 height 14
click at [11, 69] on button "+" at bounding box center [12, 69] width 14 height 14
click at [717, 215] on p-checkbox at bounding box center [1019, 214] width 12 height 9
checkbox input "true"
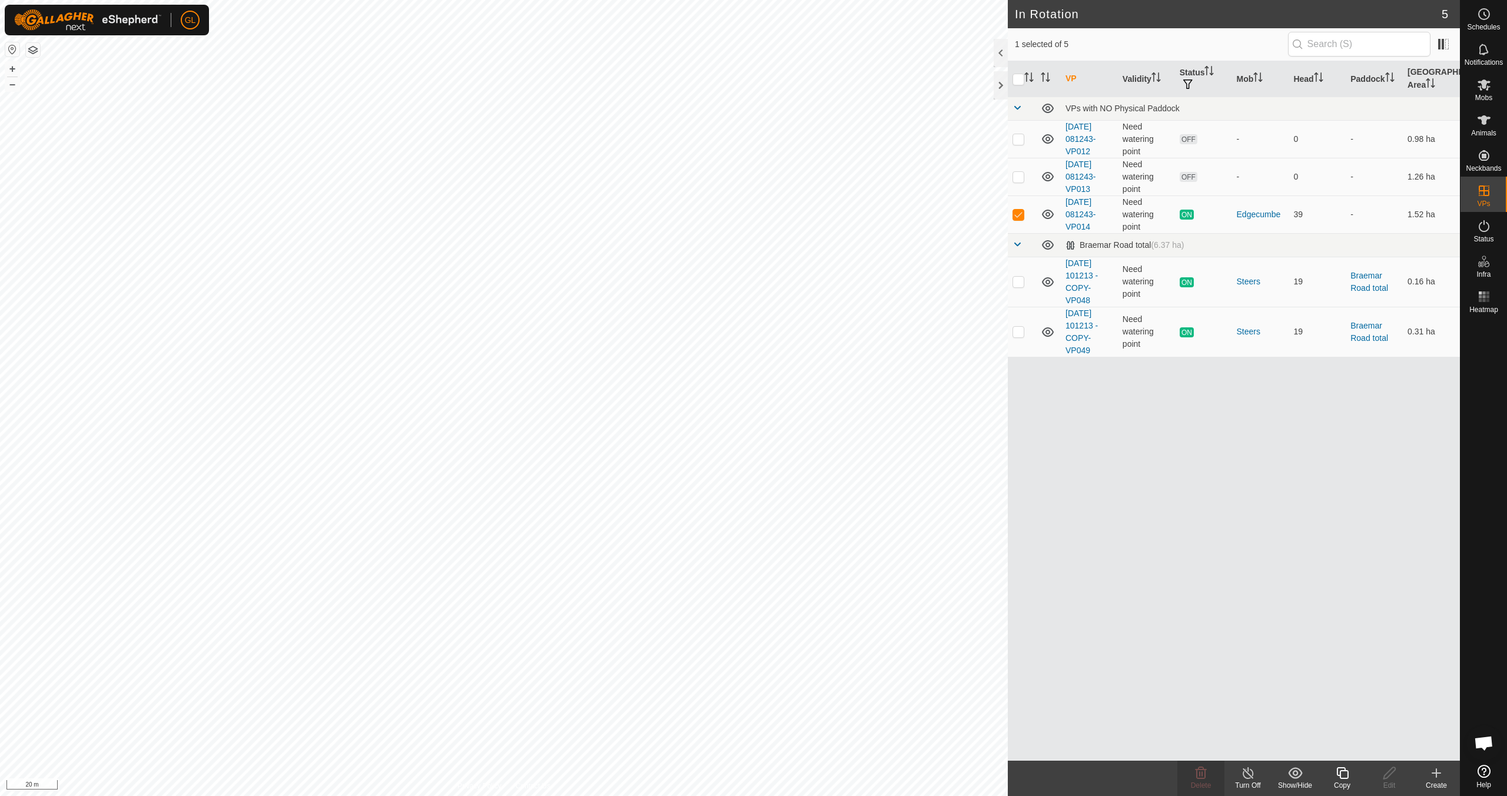
click at [717, 705] on icon at bounding box center [1343, 773] width 12 height 12
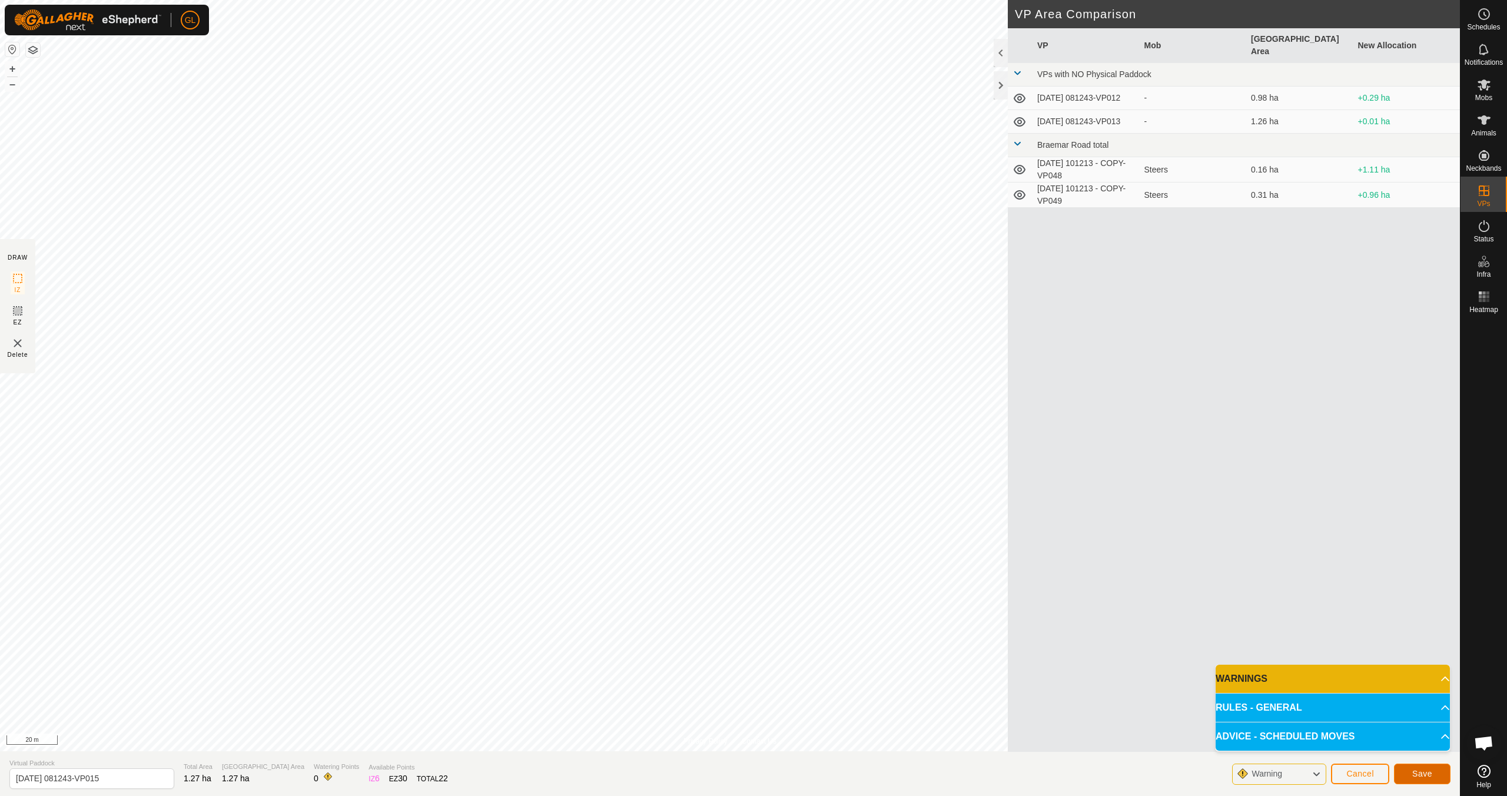
click at [717, 705] on span "Save" at bounding box center [1422, 773] width 20 height 9
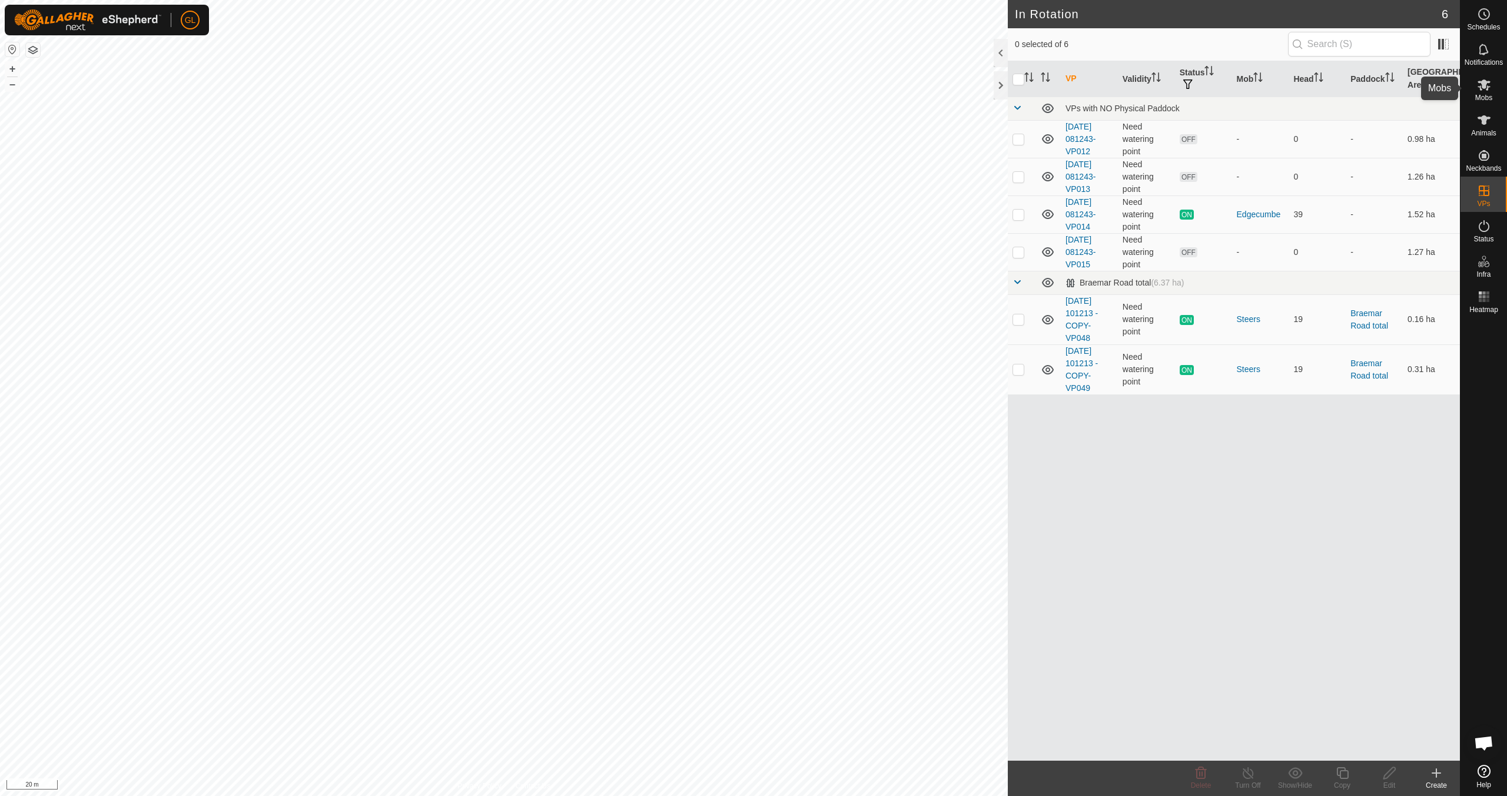
click at [717, 85] on icon at bounding box center [1484, 84] width 13 height 11
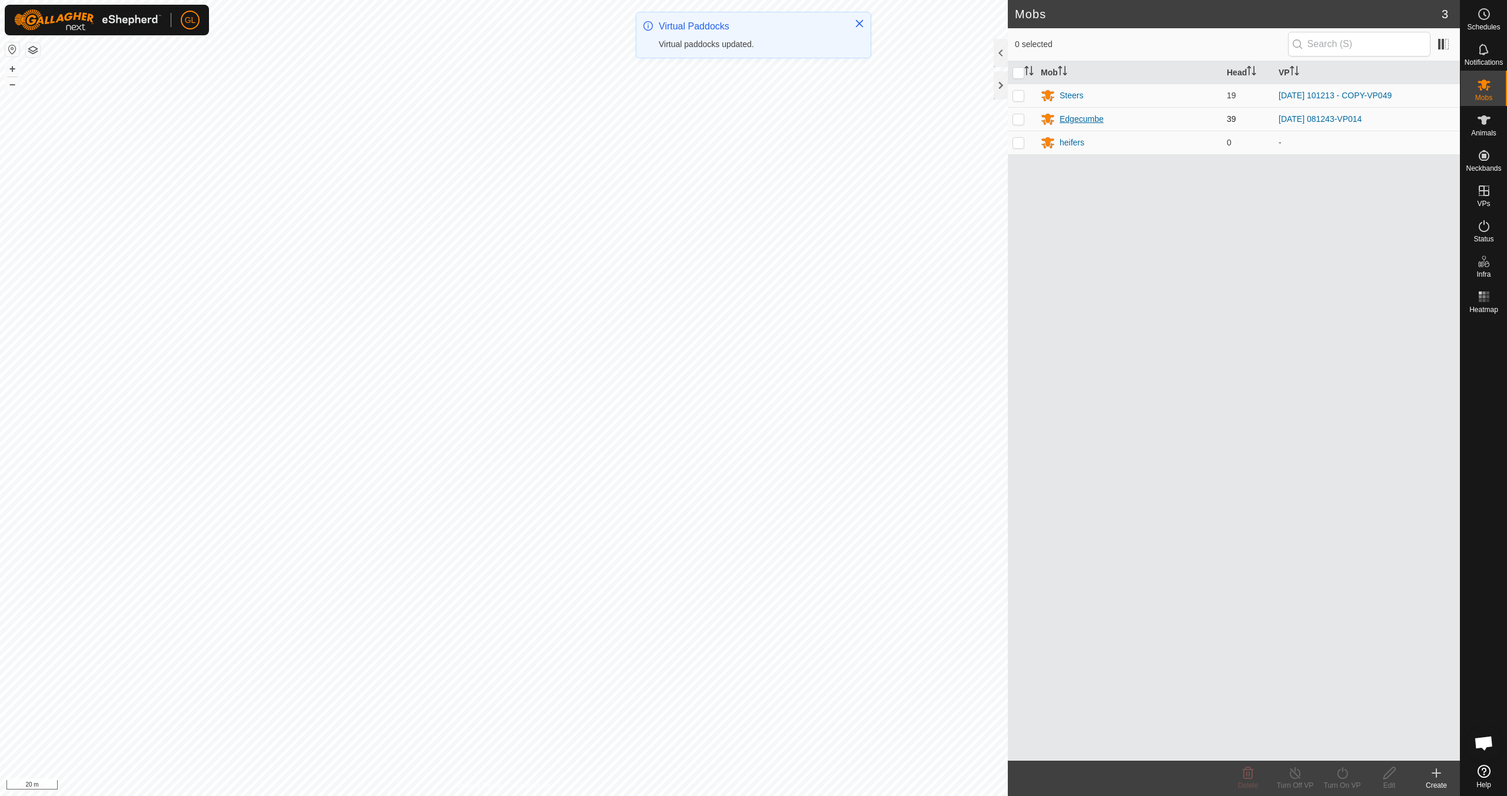
click at [717, 118] on div "Edgecumbe" at bounding box center [1082, 119] width 44 height 12
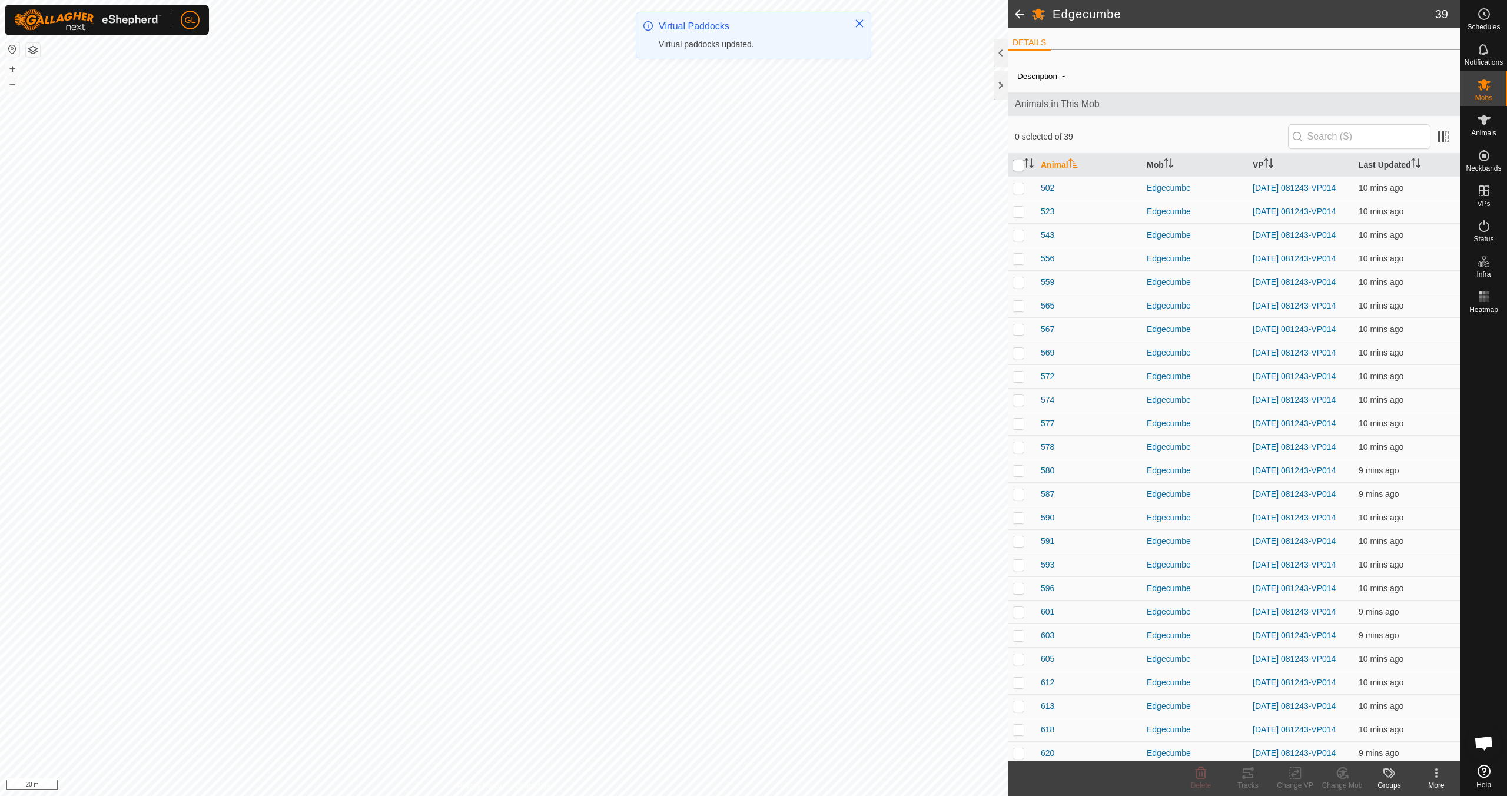
click at [717, 163] on input "checkbox" at bounding box center [1019, 166] width 12 height 12
checkbox input "true"
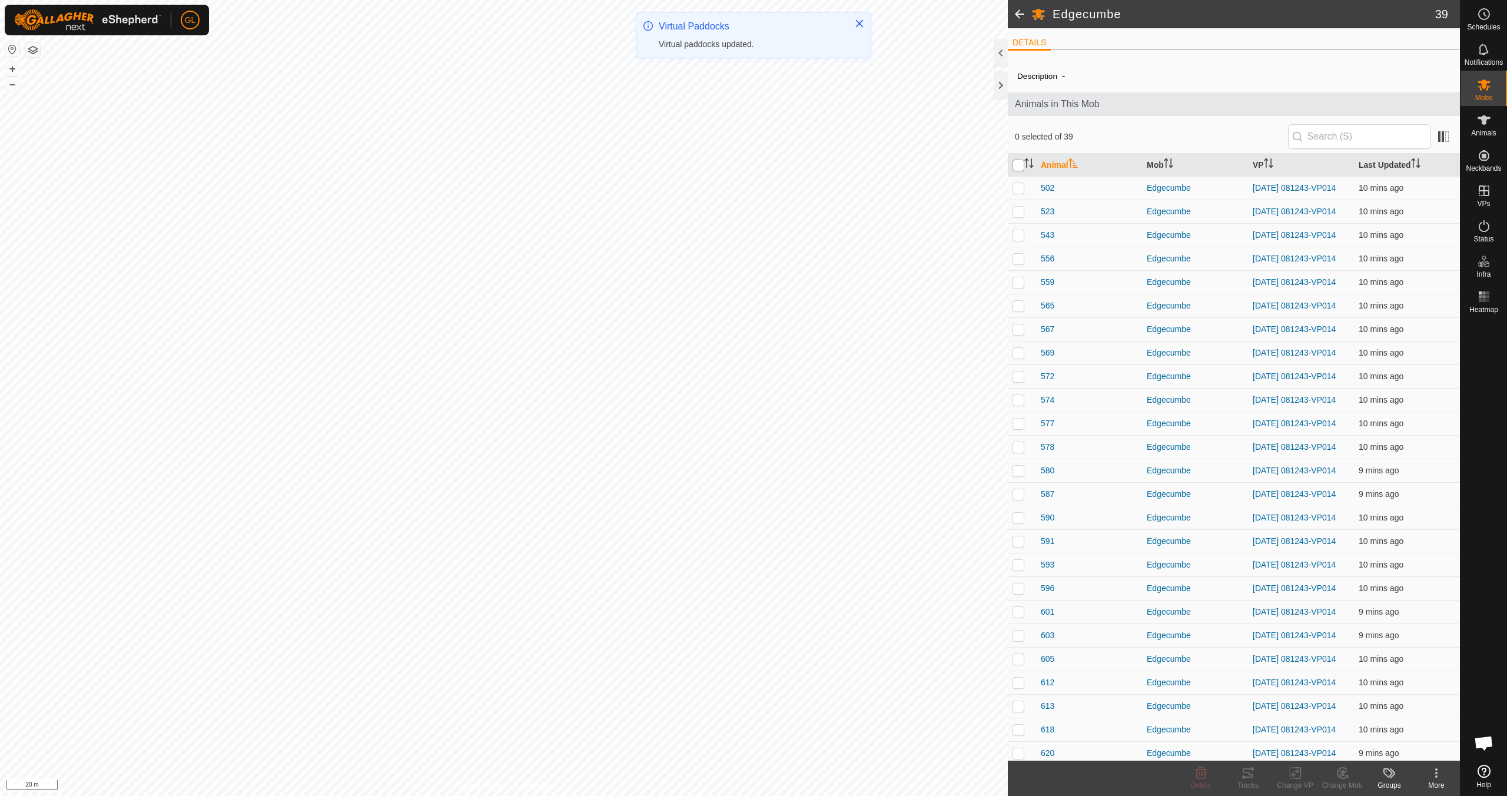
checkbox input "true"
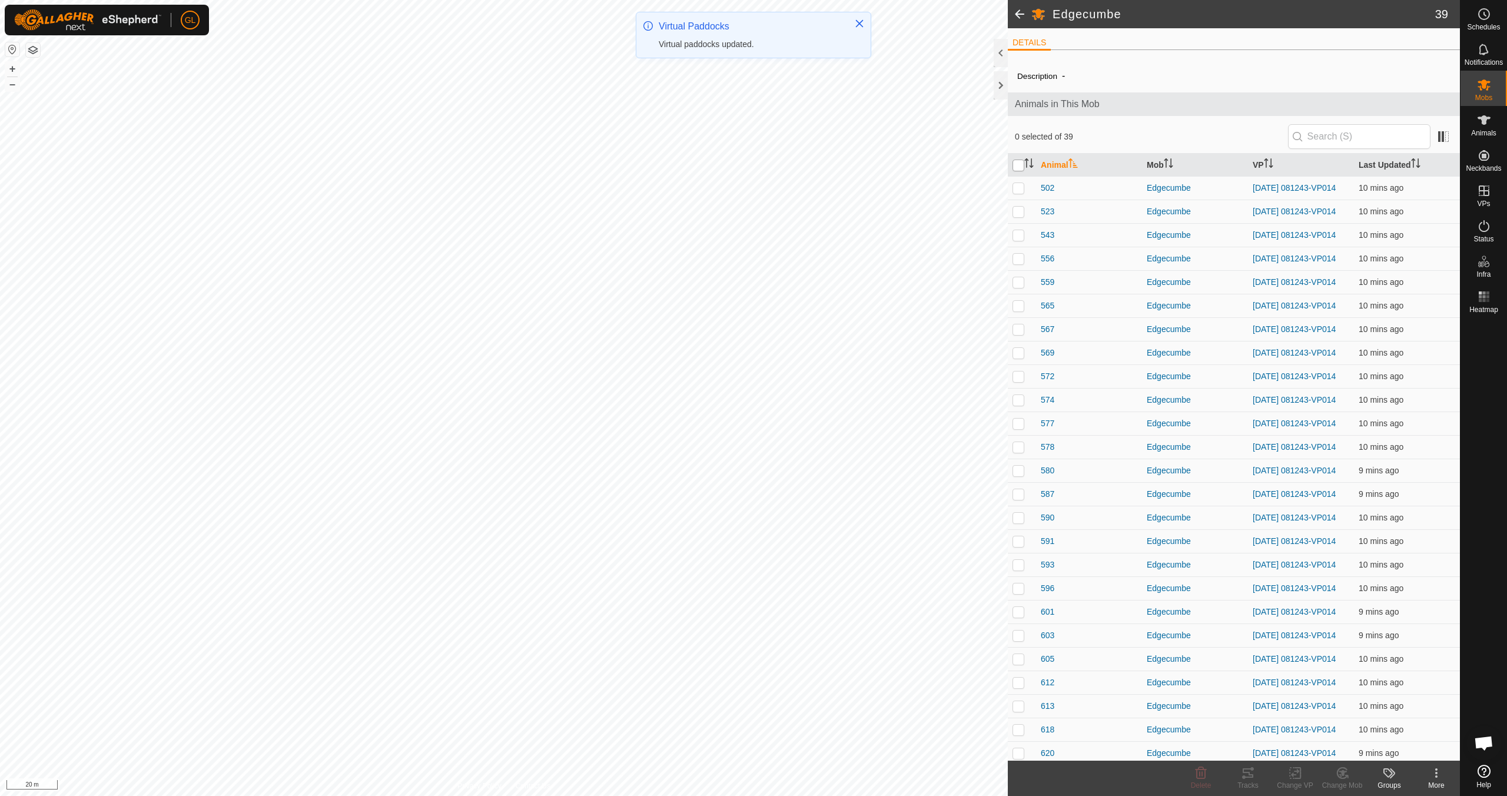
checkbox input "true"
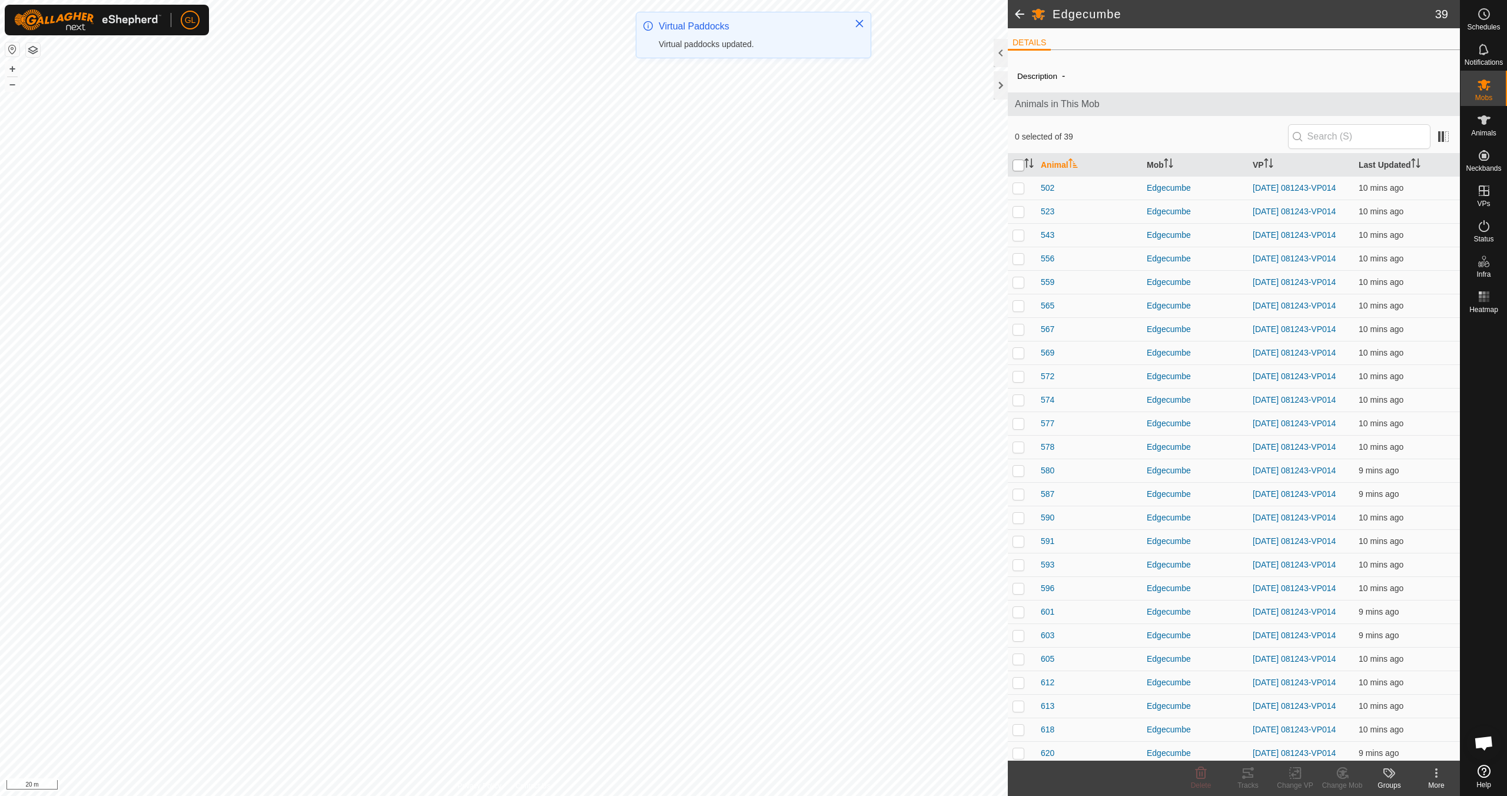
checkbox input "true"
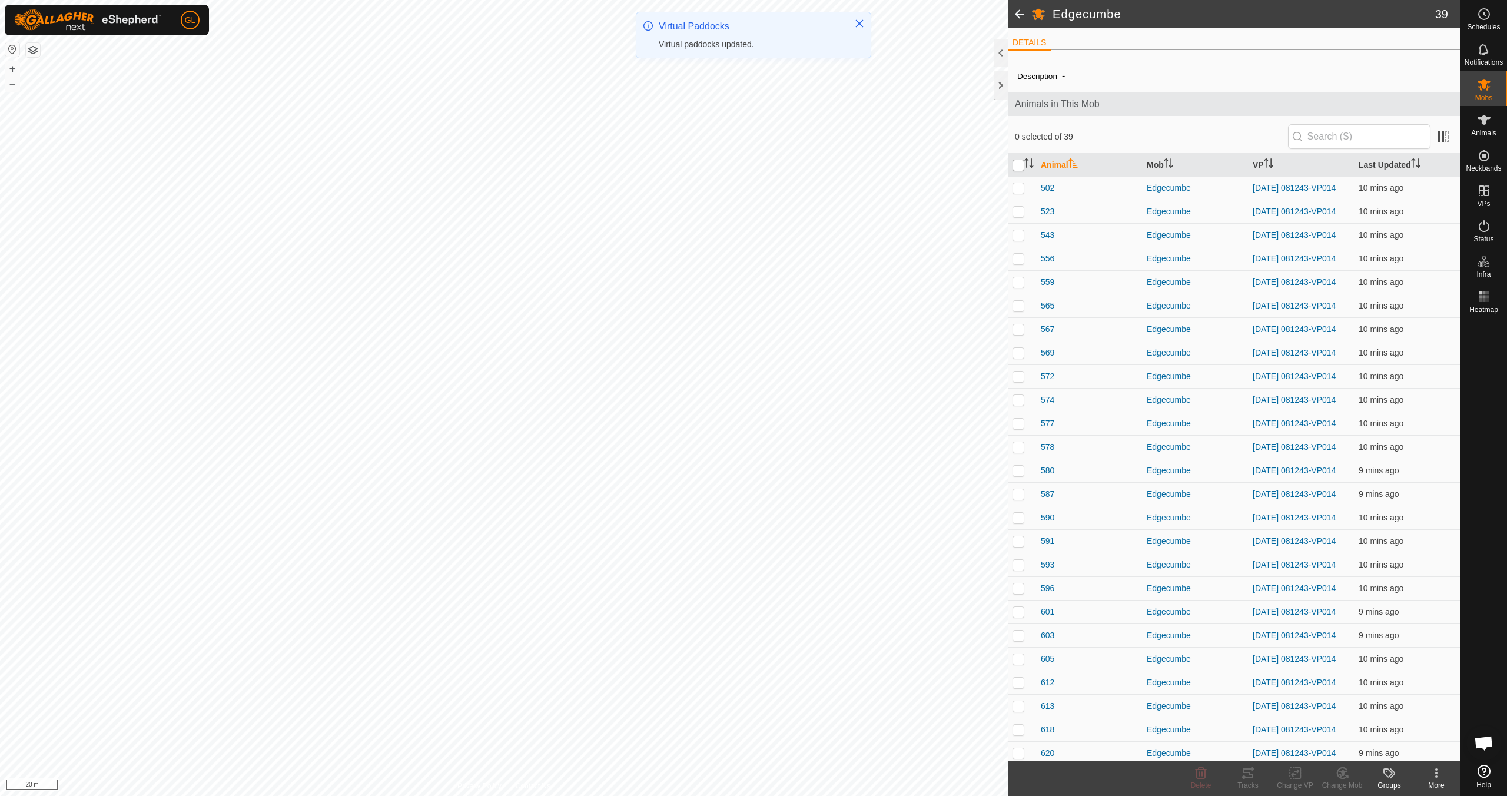
checkbox input "true"
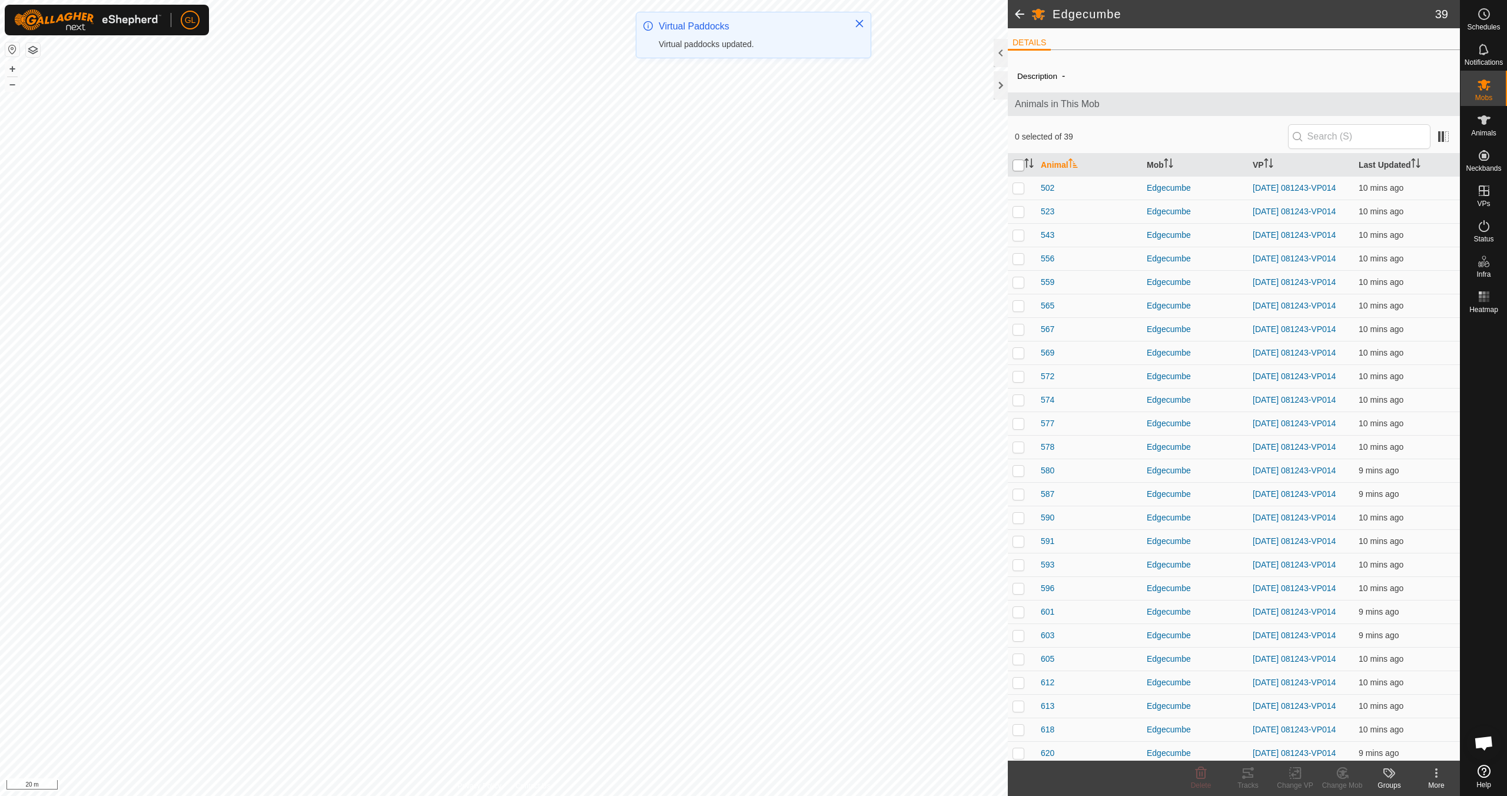
checkbox input "true"
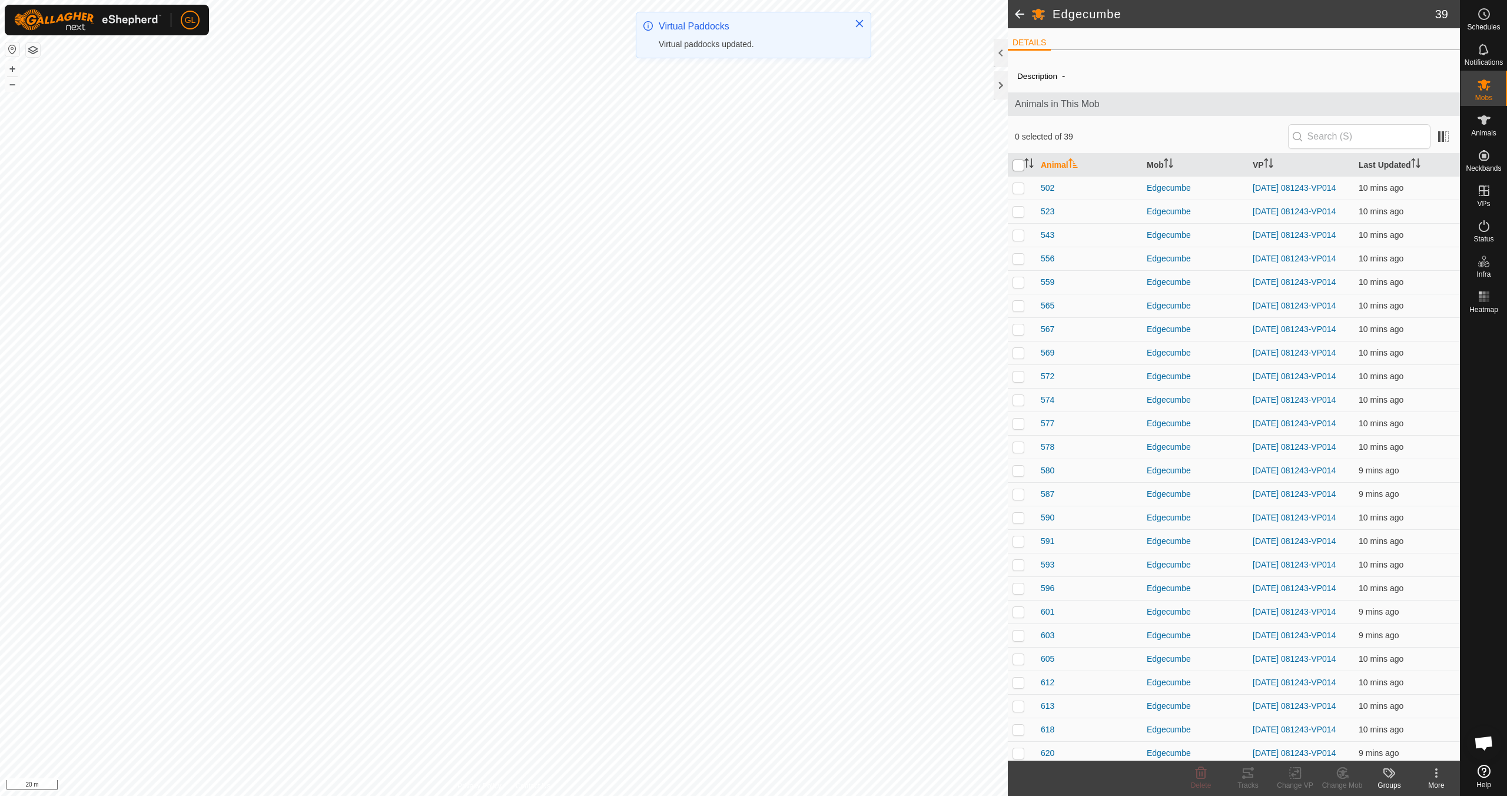
checkbox input "true"
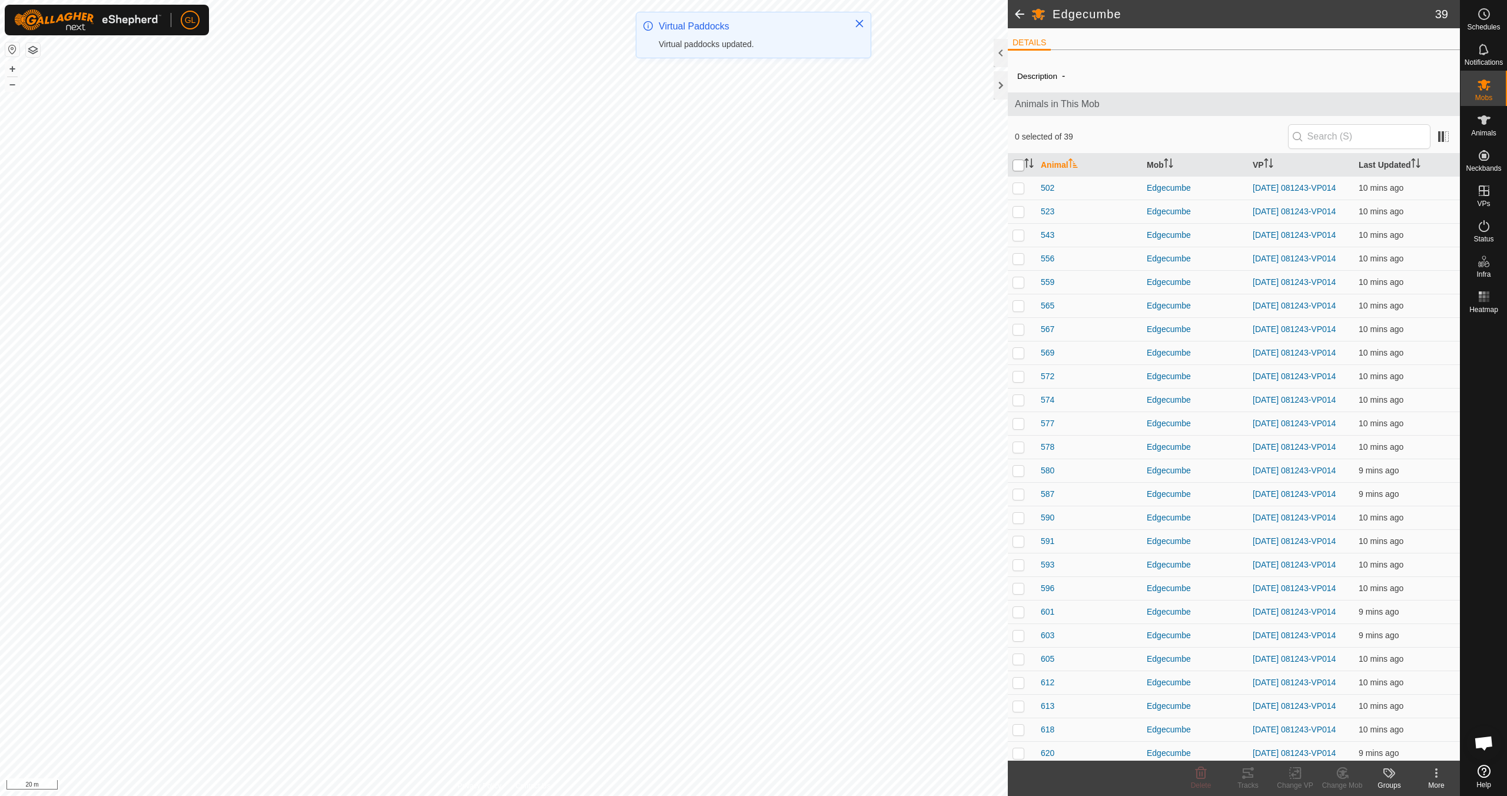
checkbox input "true"
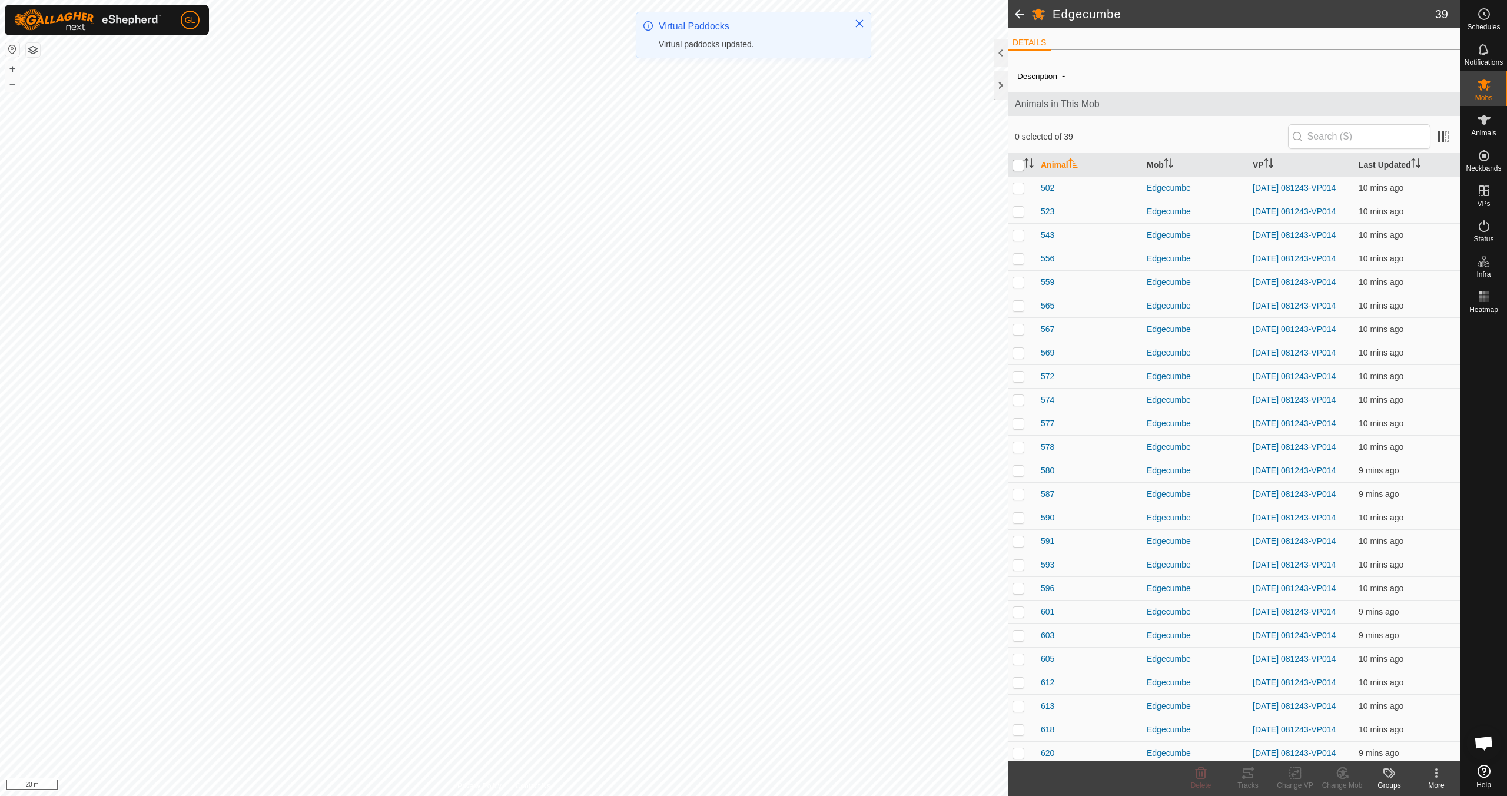
checkbox input "true"
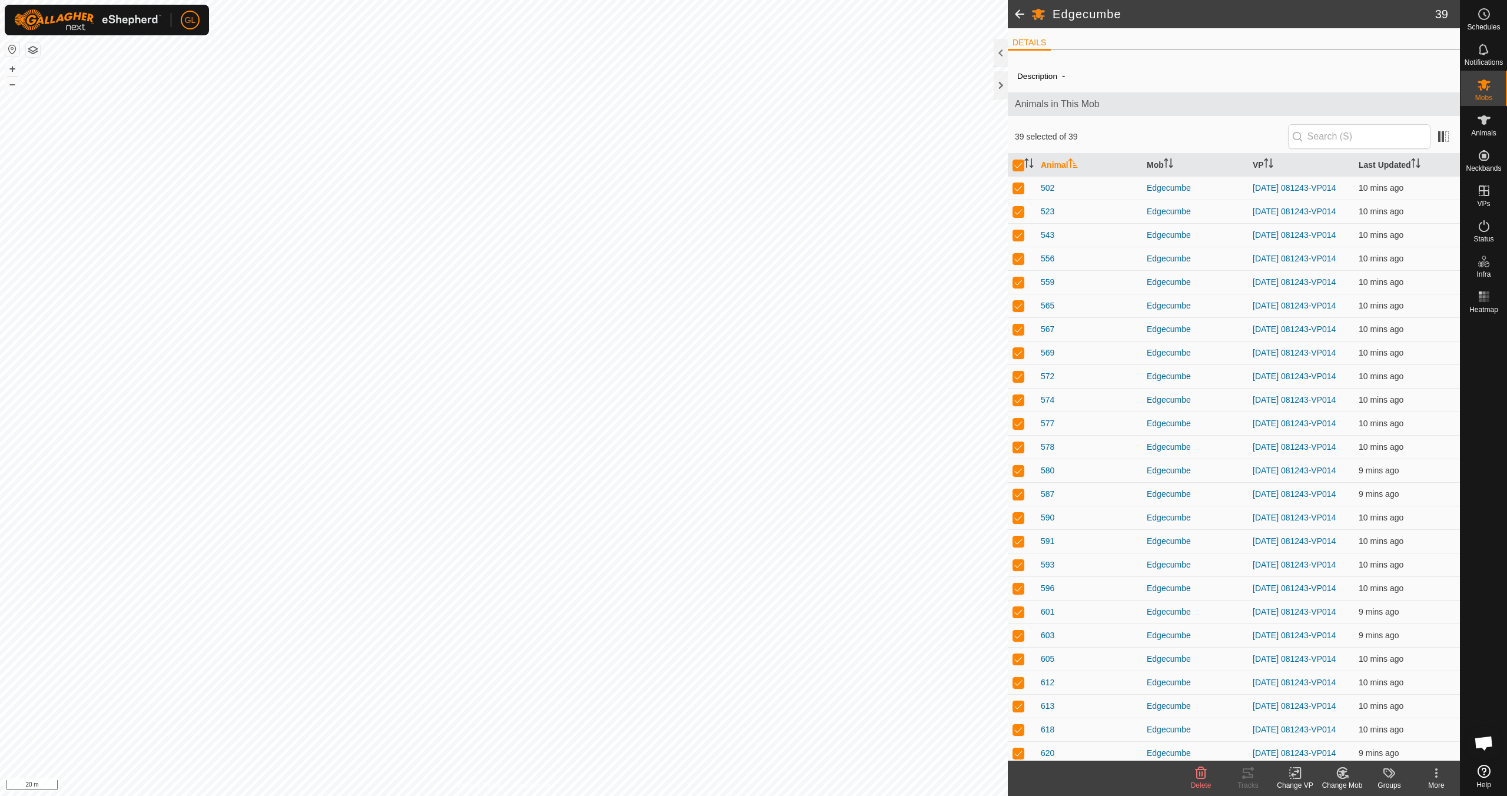
click at [717, 705] on icon at bounding box center [1295, 773] width 15 height 14
click at [717, 705] on link "Choose VP..." at bounding box center [1330, 723] width 117 height 24
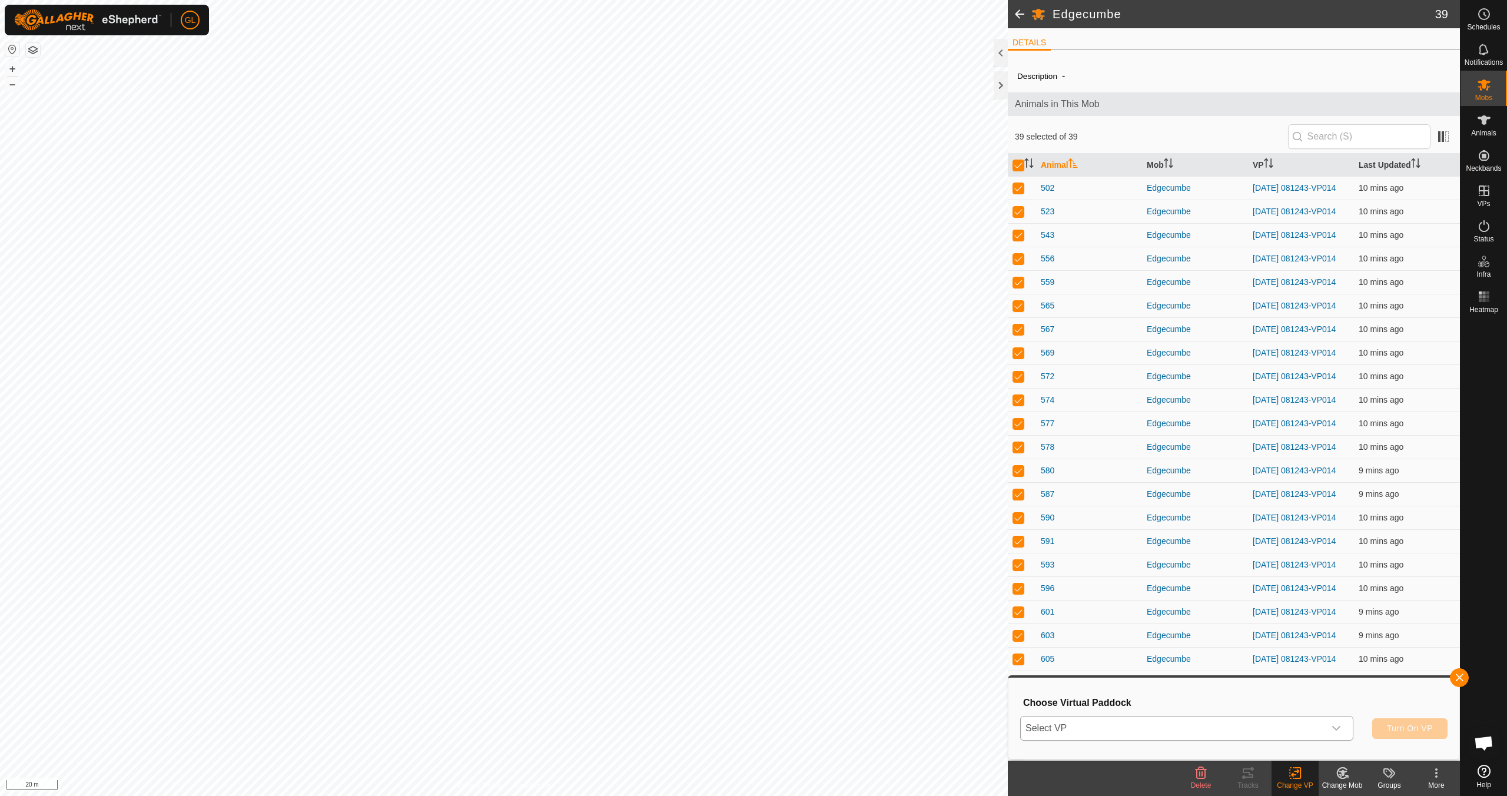
click at [717, 705] on icon "dropdown trigger" at bounding box center [1336, 728] width 9 height 9
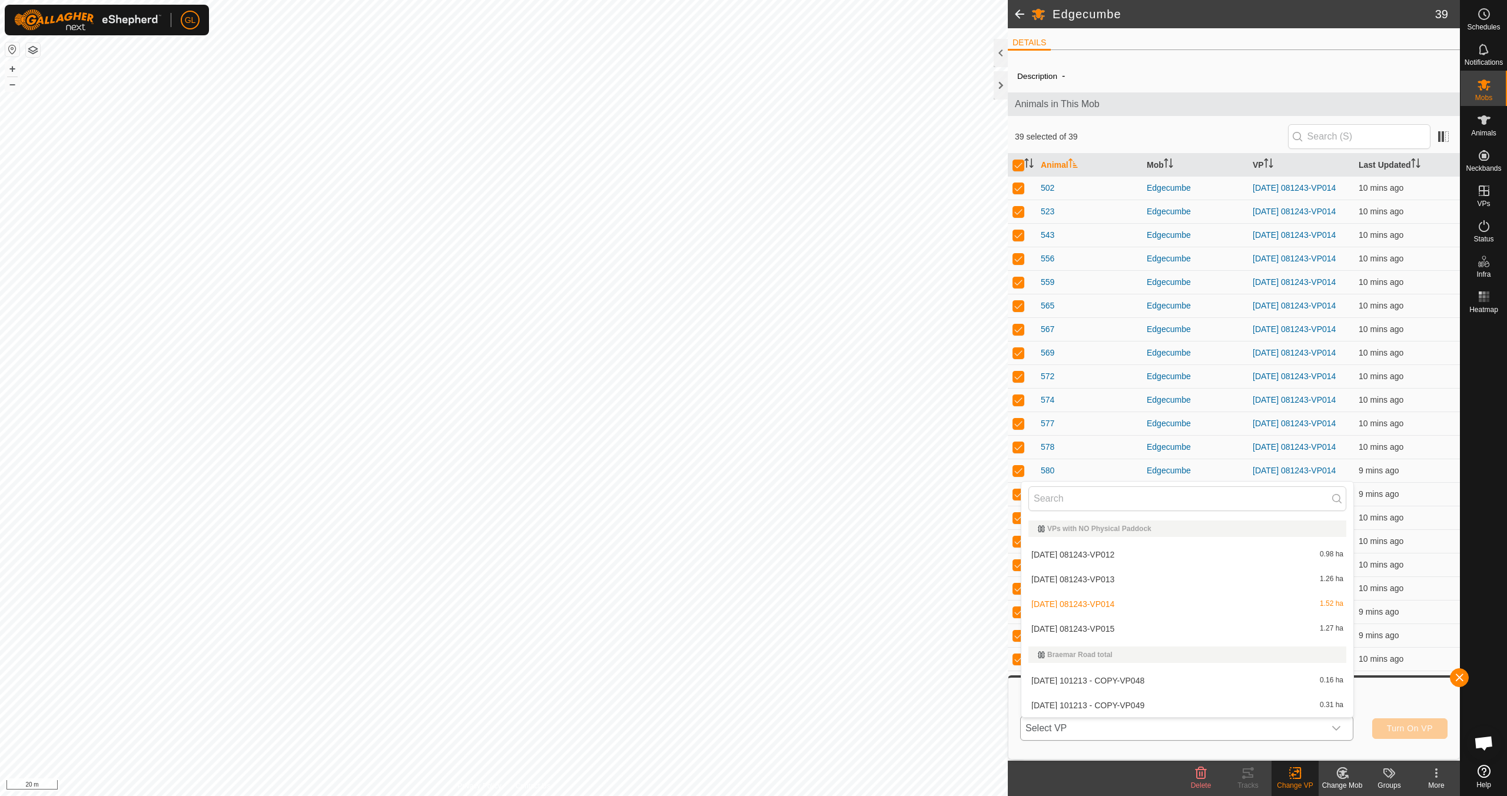
click at [717, 630] on li "[DATE] 081243-VP015 1.27 ha" at bounding box center [1188, 629] width 332 height 24
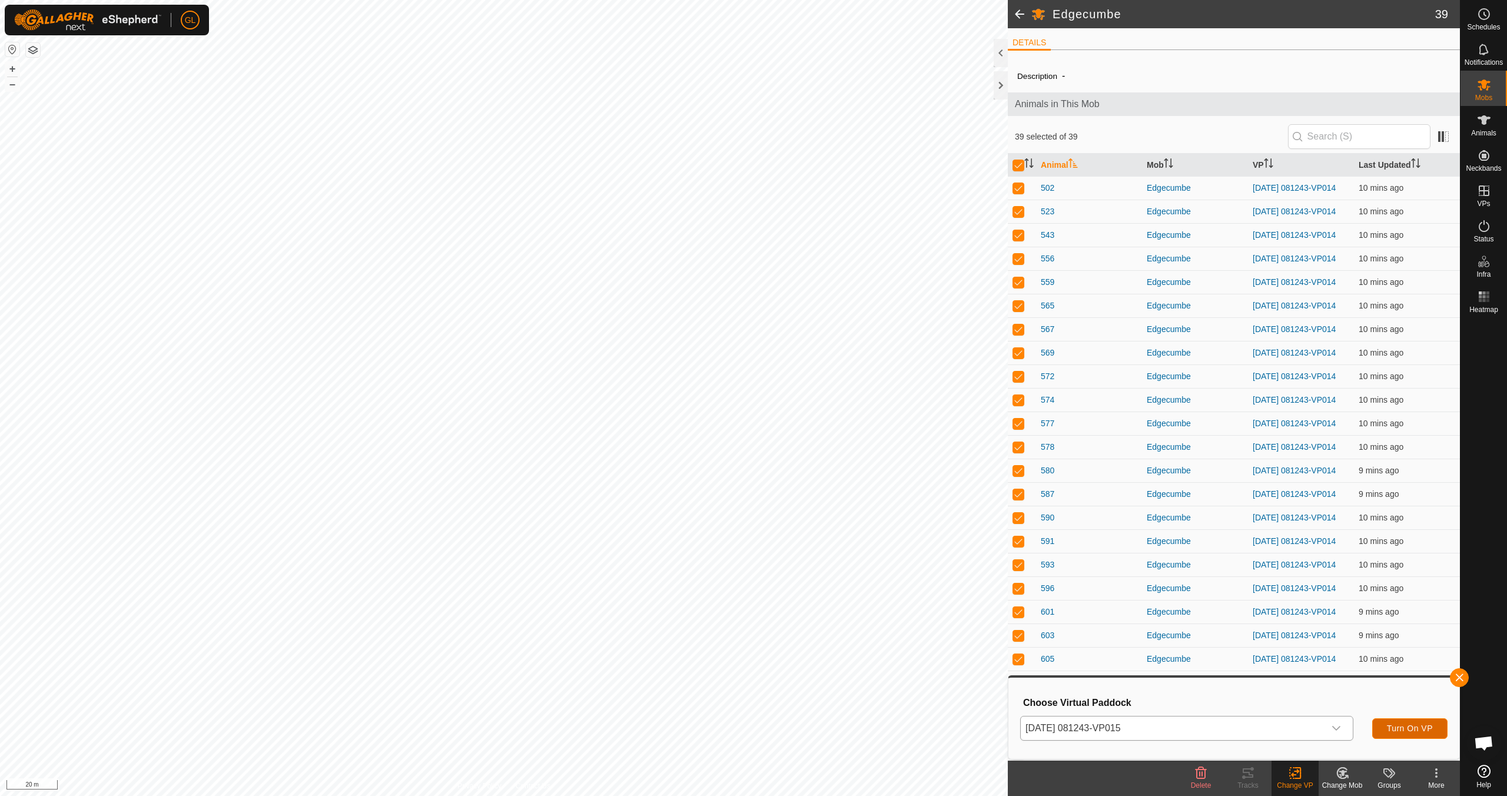
click at [717, 705] on span "Turn On VP" at bounding box center [1410, 728] width 46 height 9
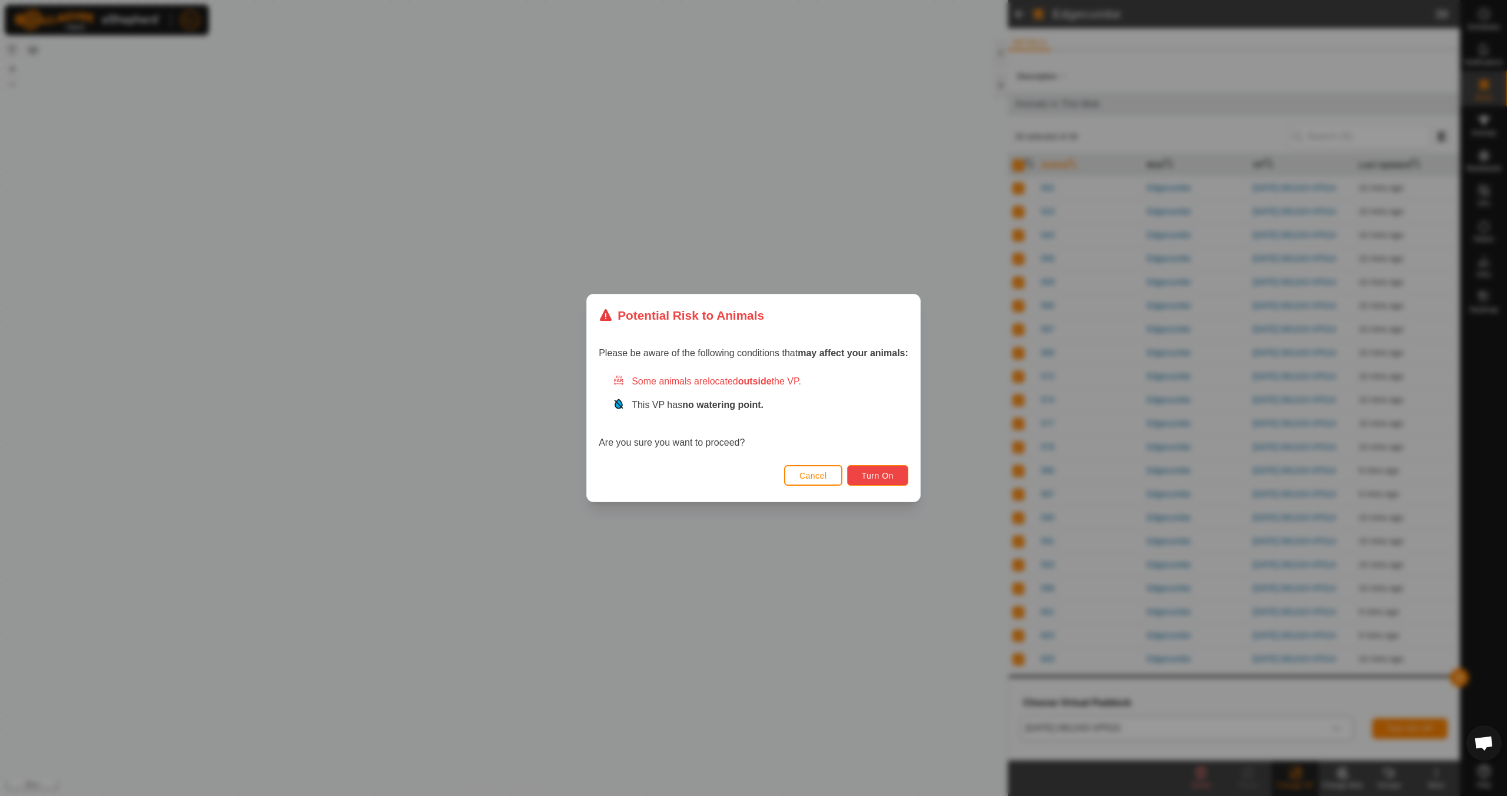
click at [717, 477] on span "Turn On" at bounding box center [878, 475] width 32 height 9
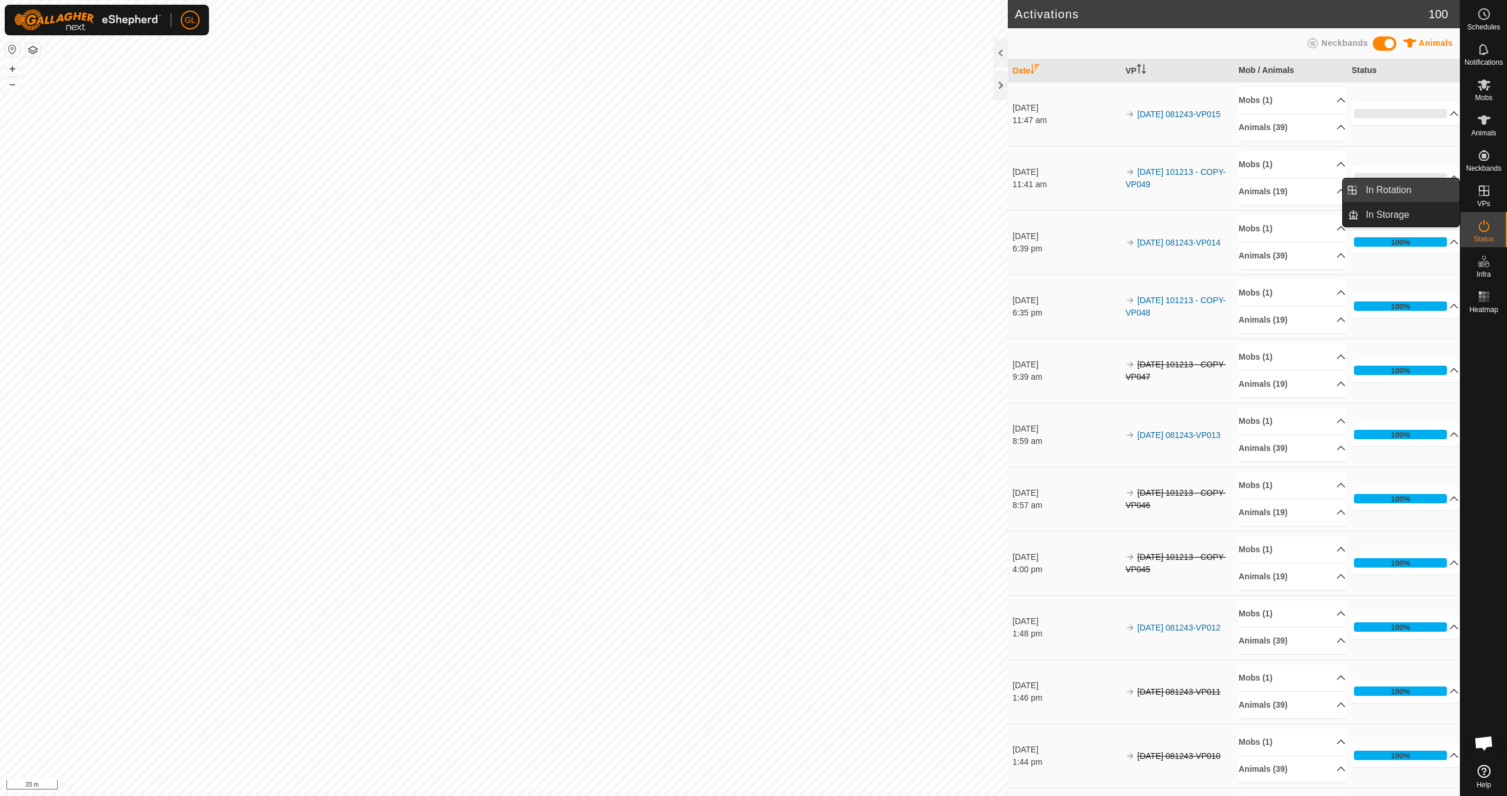
click at [717, 188] on link "In Rotation" at bounding box center [1409, 190] width 101 height 24
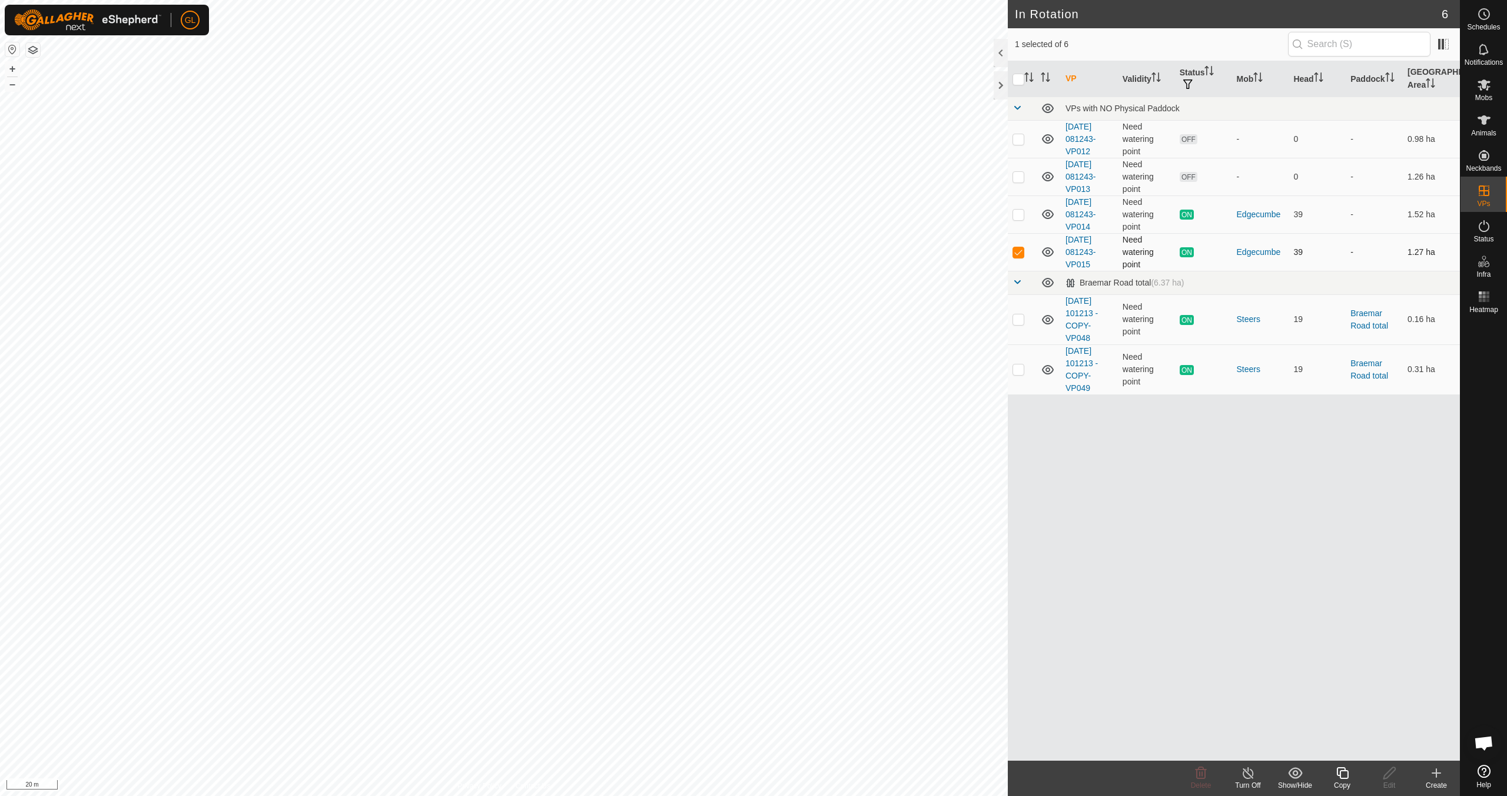
click at [717, 247] on p-checkbox at bounding box center [1019, 251] width 12 height 9
checkbox input "false"
click at [717, 134] on p-checkbox at bounding box center [1019, 138] width 12 height 9
checkbox input "true"
click at [717, 178] on p-checkbox at bounding box center [1019, 176] width 12 height 9
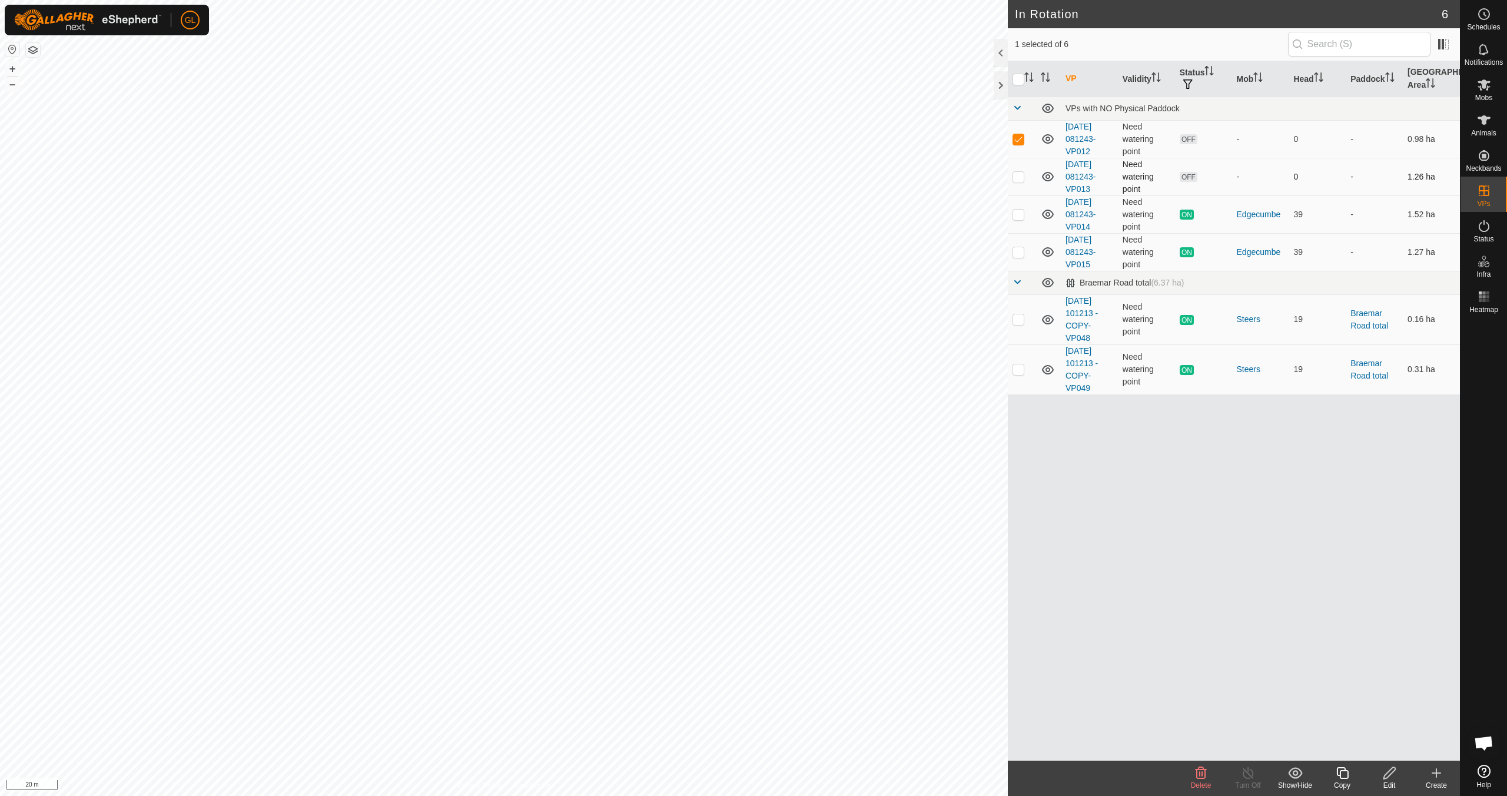
checkbox input "true"
click at [717, 705] on icon at bounding box center [1201, 773] width 14 height 14
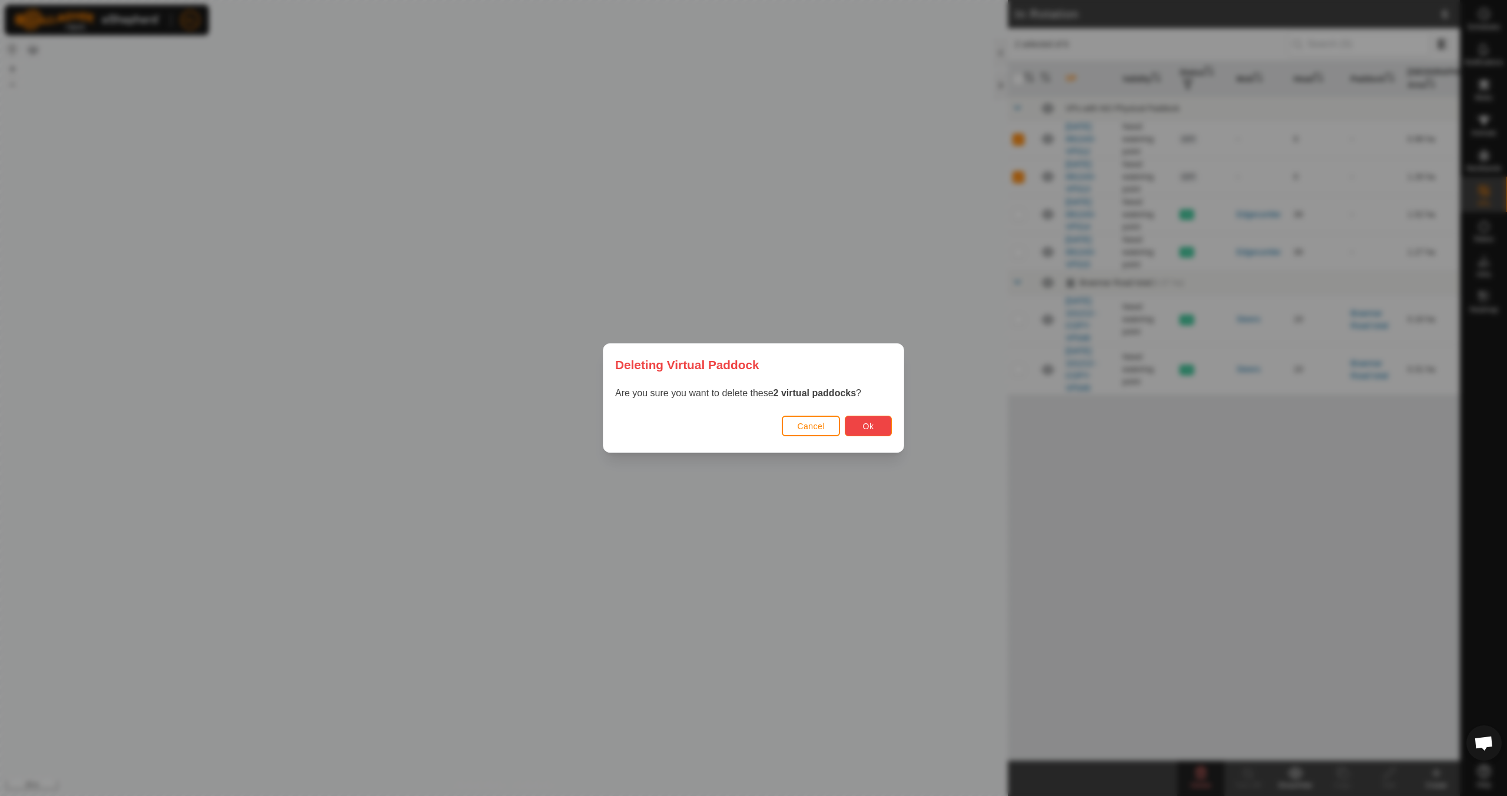
click at [717, 428] on button "Ok" at bounding box center [868, 426] width 47 height 21
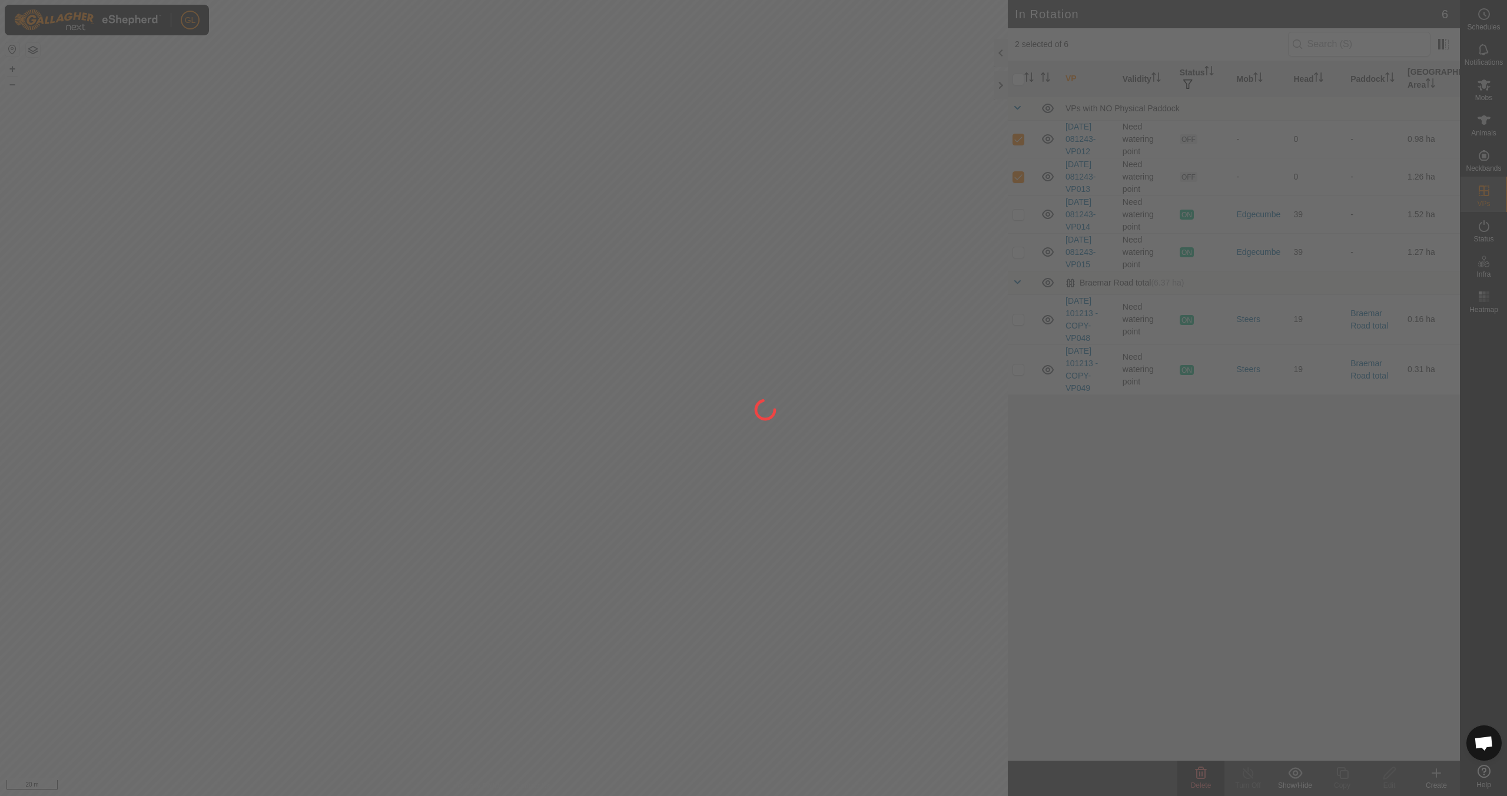
checkbox input "false"
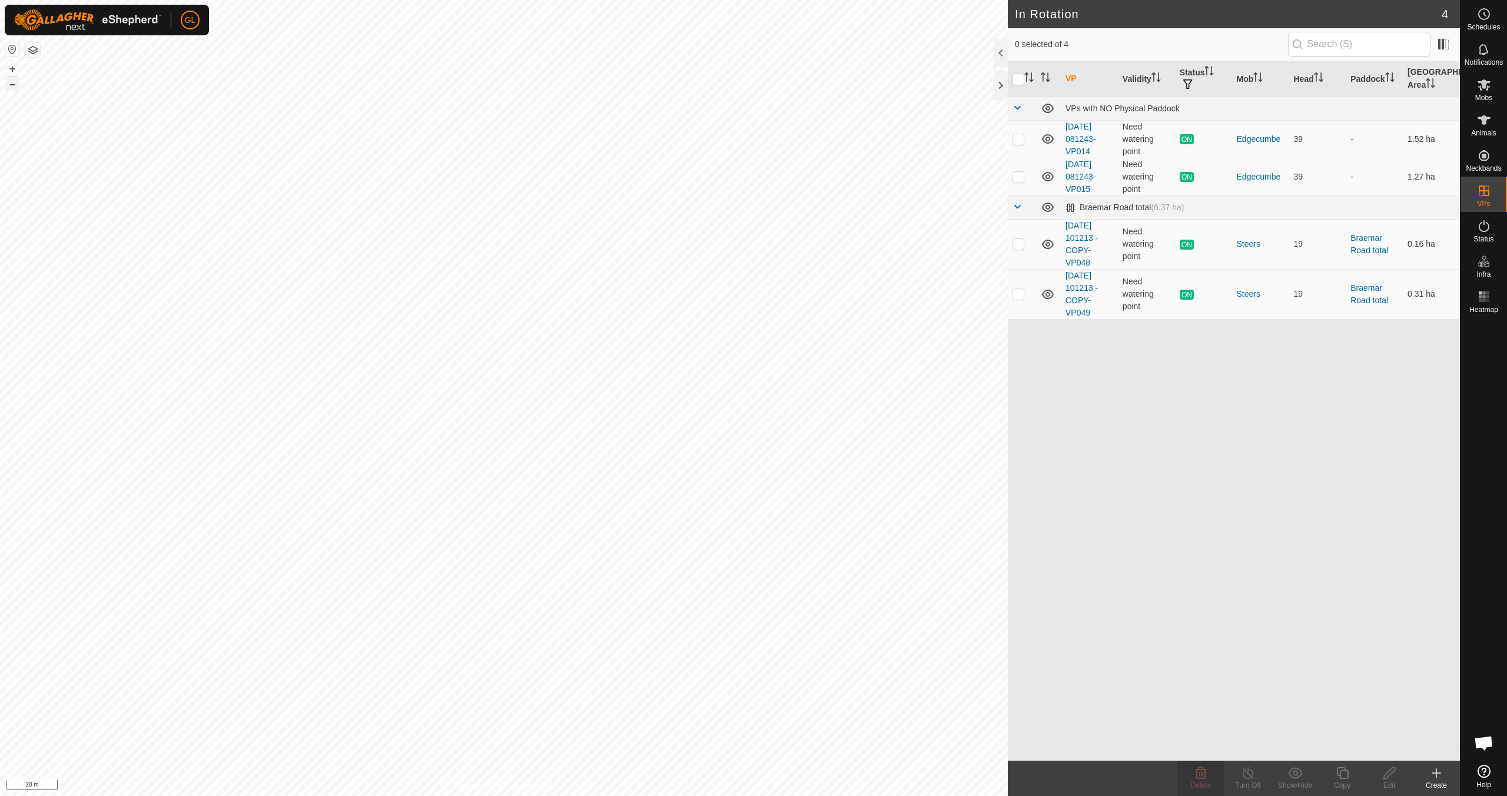
click at [9, 85] on button "–" at bounding box center [12, 84] width 14 height 14
click at [11, 84] on button "–" at bounding box center [12, 84] width 14 height 14
